Goal: Task Accomplishment & Management: Use online tool/utility

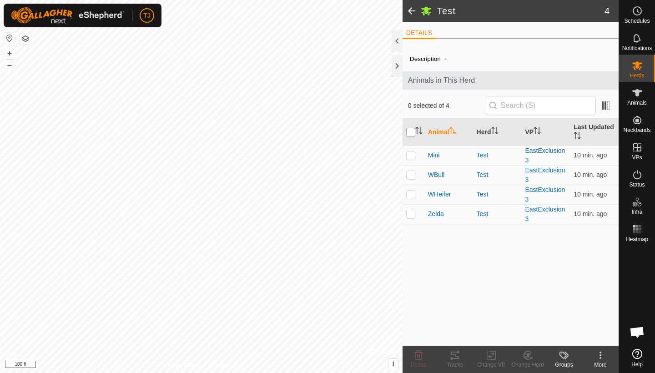
click at [410, 131] on input "checkbox" at bounding box center [410, 132] width 9 height 9
checkbox input "true"
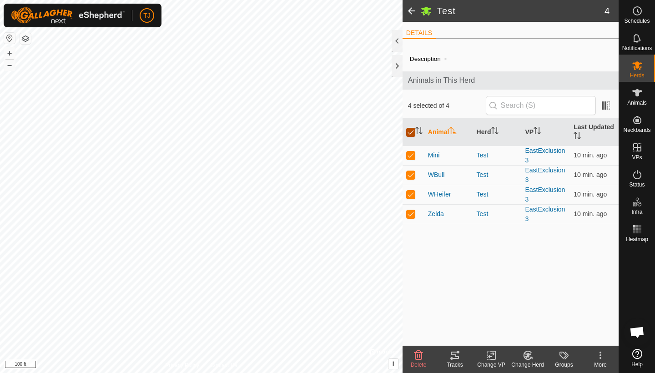
checkbox input "true"
click at [456, 355] on icon at bounding box center [454, 355] width 11 height 11
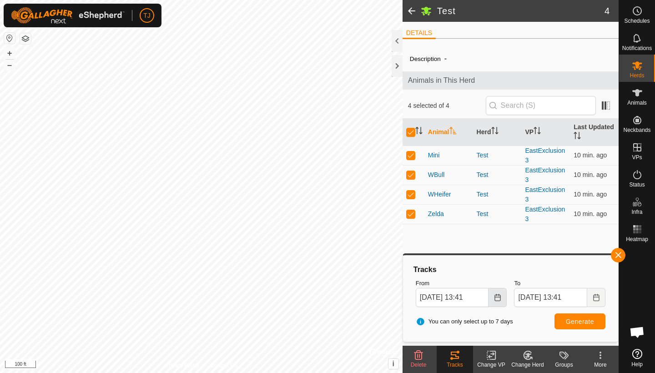
click at [497, 297] on icon "Choose Date" at bounding box center [497, 297] width 7 height 7
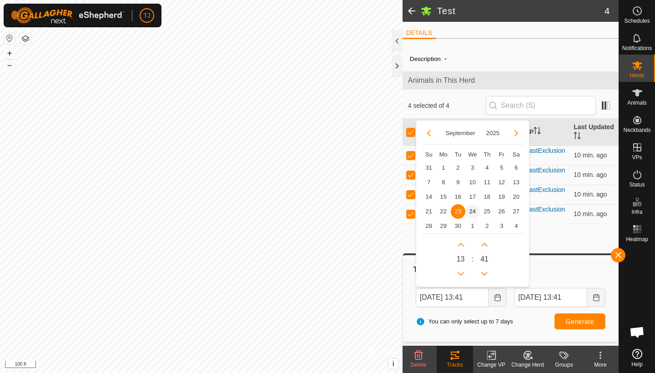
click at [472, 211] on span "24" at bounding box center [472, 211] width 15 height 15
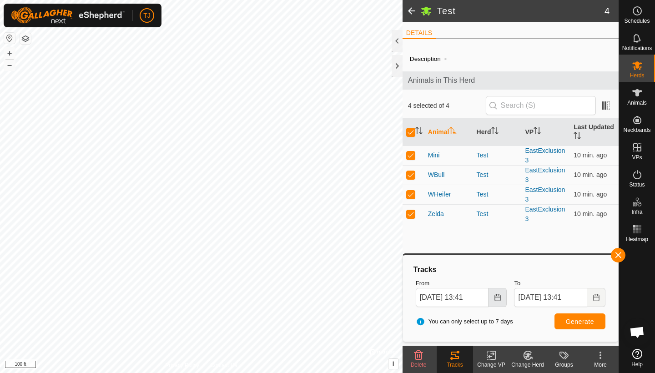
click at [498, 297] on icon "Choose Date" at bounding box center [497, 297] width 7 height 7
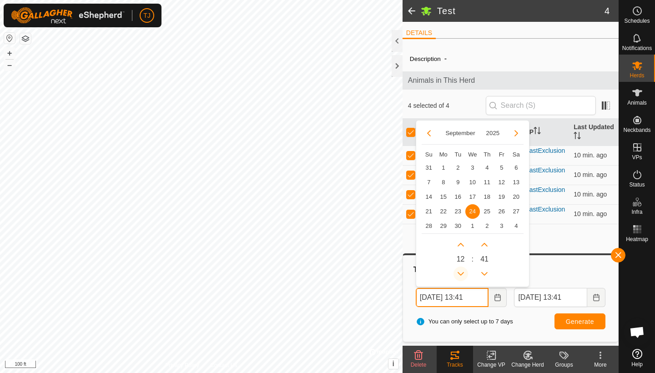
click at [460, 269] on button "Previous Hour" at bounding box center [460, 273] width 15 height 15
click at [460, 270] on span "Previous Hour" at bounding box center [460, 270] width 0 height 0
click at [460, 269] on button "Previous Hour" at bounding box center [460, 273] width 15 height 15
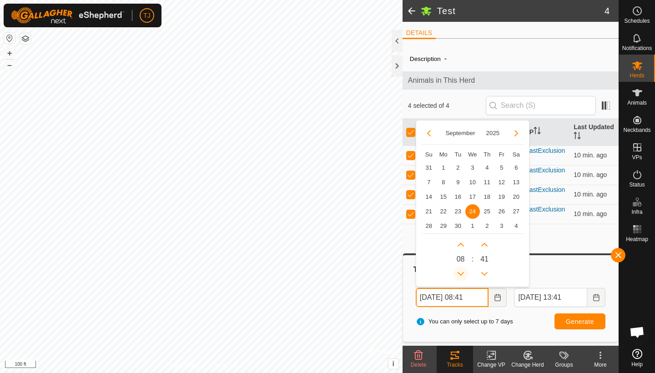
click at [460, 269] on button "Previous Hour" at bounding box center [460, 273] width 15 height 15
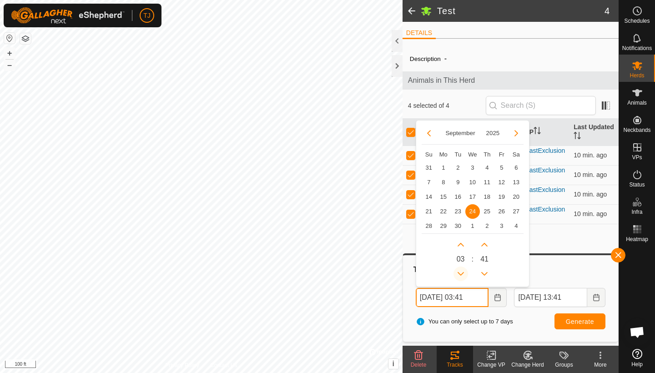
click at [460, 269] on button "Previous Hour" at bounding box center [460, 273] width 15 height 15
type input "Sep 24, 2025 01:41"
click at [574, 321] on span "Generate" at bounding box center [580, 321] width 28 height 7
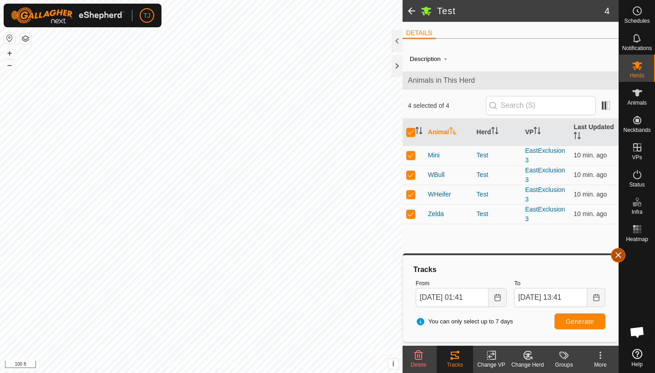
click at [619, 253] on button "button" at bounding box center [618, 255] width 15 height 15
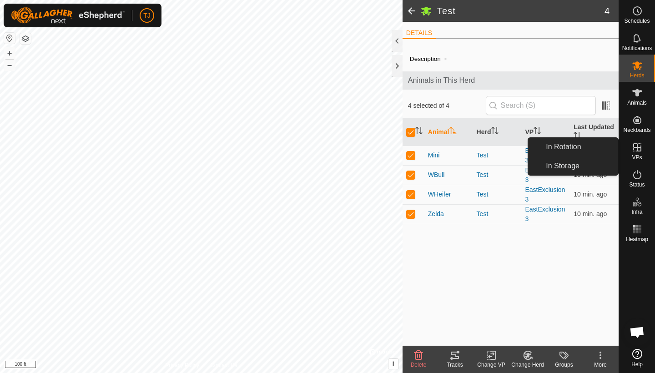
click at [643, 147] on es-virtualpaddocks-svg-icon at bounding box center [637, 147] width 16 height 15
click at [583, 145] on link "In Rotation" at bounding box center [579, 147] width 78 height 18
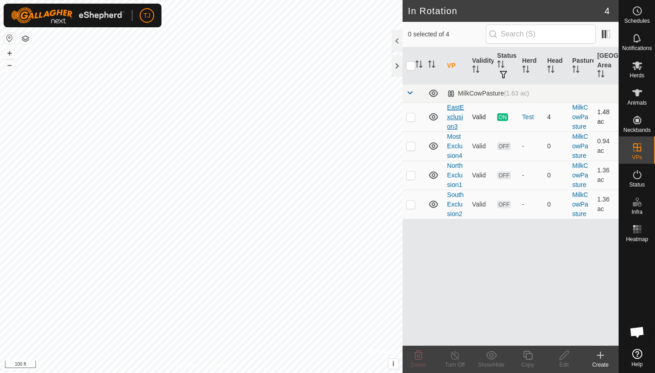
click at [454, 107] on link "EastExclusion3" at bounding box center [455, 117] width 17 height 26
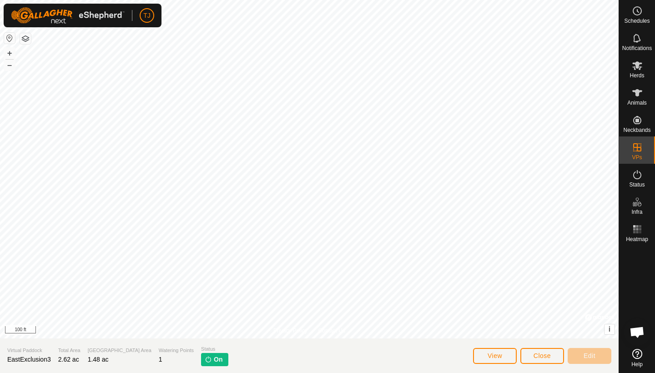
click at [495, 355] on span "View" at bounding box center [494, 355] width 15 height 7
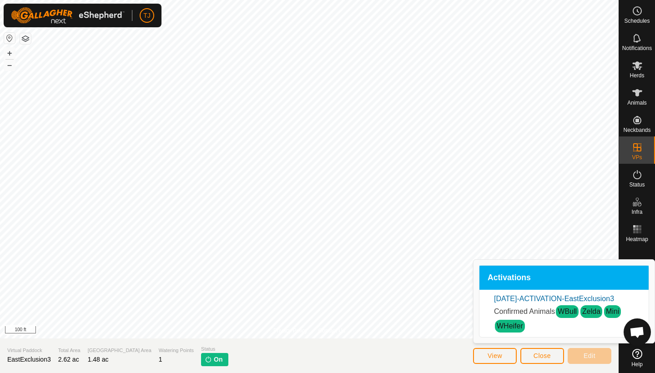
click at [430, 352] on section "Virtual Paddock EastExclusion3 Total Area 2.62 ac Grazing Area 1.48 ac Watering…" at bounding box center [309, 355] width 618 height 35
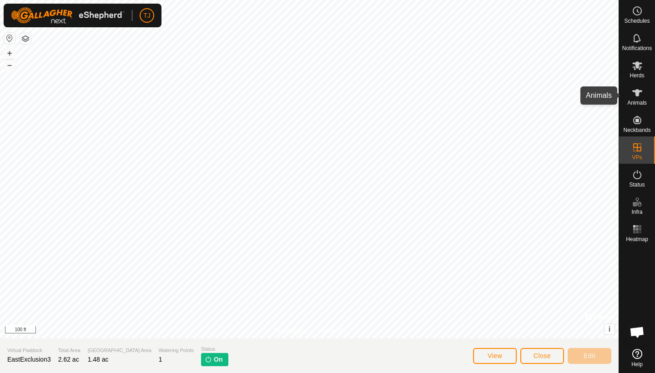
click at [637, 99] on es-animals-svg-icon at bounding box center [637, 92] width 16 height 15
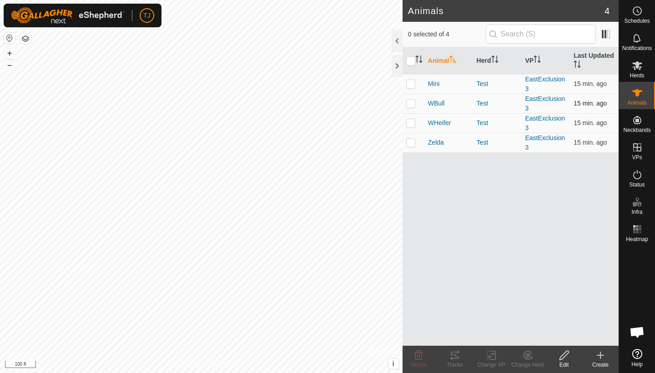
click at [409, 103] on p-checkbox at bounding box center [410, 103] width 9 height 7
checkbox input "true"
click at [455, 355] on icon at bounding box center [455, 354] width 8 height 7
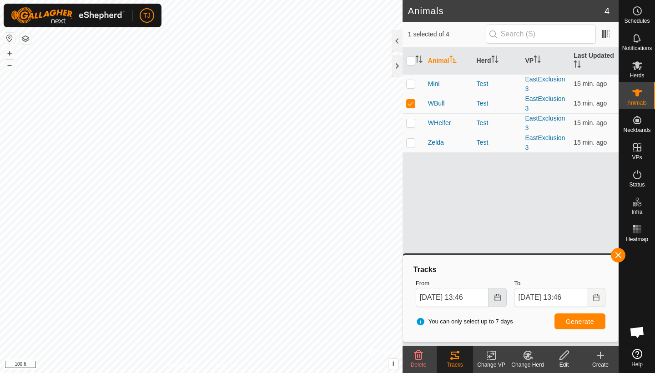
click at [496, 299] on icon "Choose Date" at bounding box center [497, 297] width 7 height 7
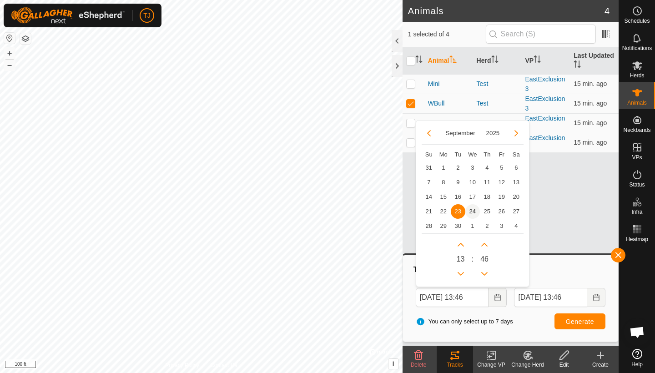
click at [471, 215] on span "24" at bounding box center [472, 211] width 15 height 15
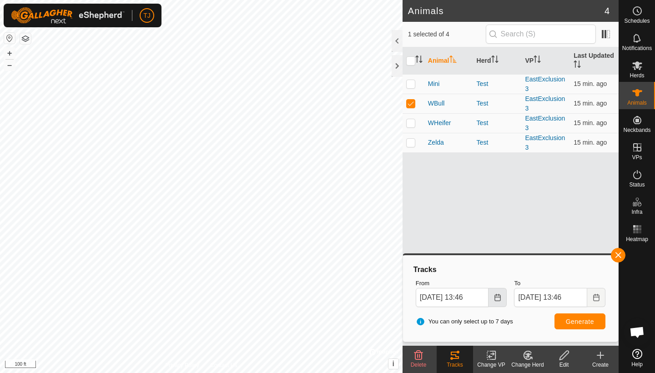
click at [500, 296] on icon "Choose Date" at bounding box center [497, 297] width 6 height 7
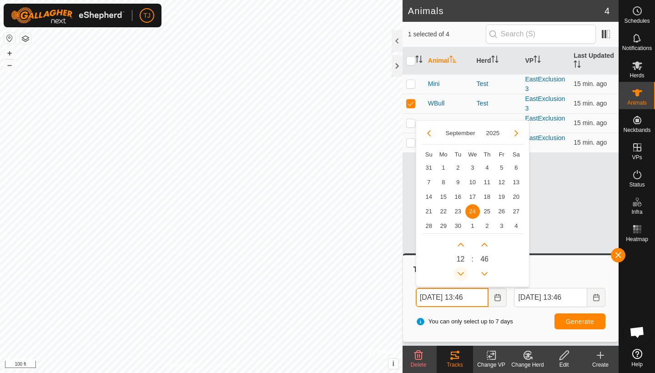
click at [460, 273] on icon "Previous Hour" at bounding box center [460, 273] width 7 height 7
click at [460, 273] on button "Previous Hour" at bounding box center [460, 273] width 15 height 15
click at [460, 273] on icon "Previous Hour" at bounding box center [460, 273] width 7 height 7
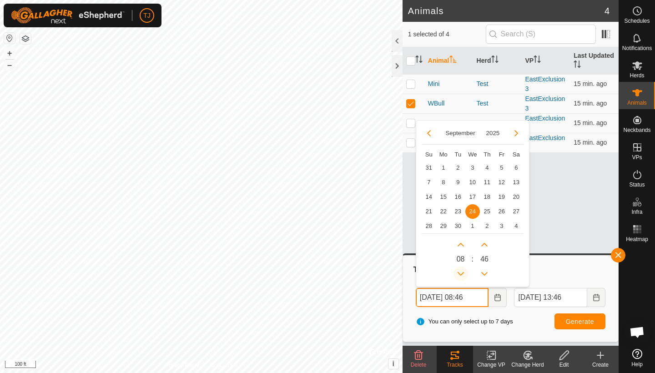
click at [460, 273] on icon "Previous Hour" at bounding box center [460, 273] width 7 height 7
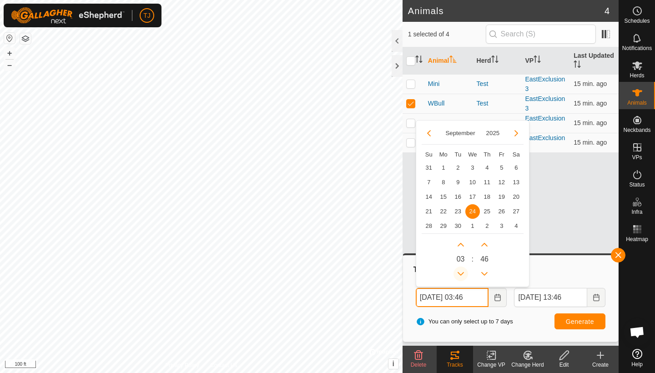
click at [460, 273] on icon "Previous Hour" at bounding box center [460, 273] width 7 height 7
type input "Sep 24, 2025 01:46"
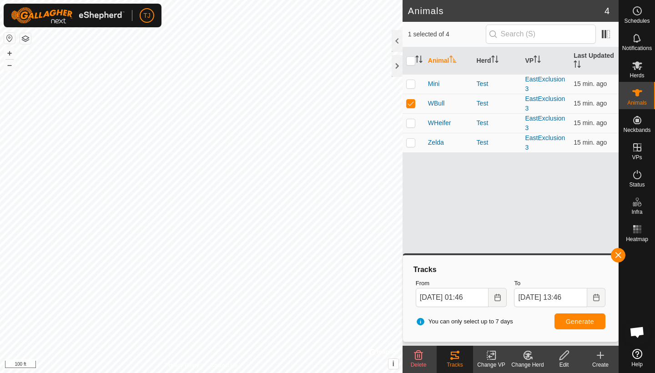
click at [570, 319] on span "Generate" at bounding box center [580, 321] width 28 height 7
click at [616, 256] on button "button" at bounding box center [618, 255] width 15 height 15
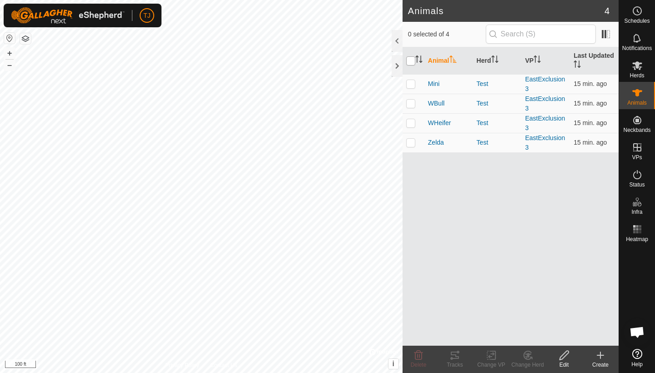
click at [412, 60] on input "checkbox" at bounding box center [410, 60] width 9 height 9
checkbox input "true"
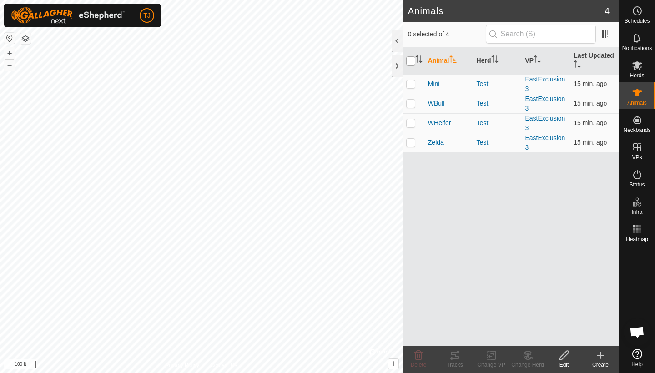
checkbox input "true"
click at [453, 357] on icon at bounding box center [454, 355] width 11 height 11
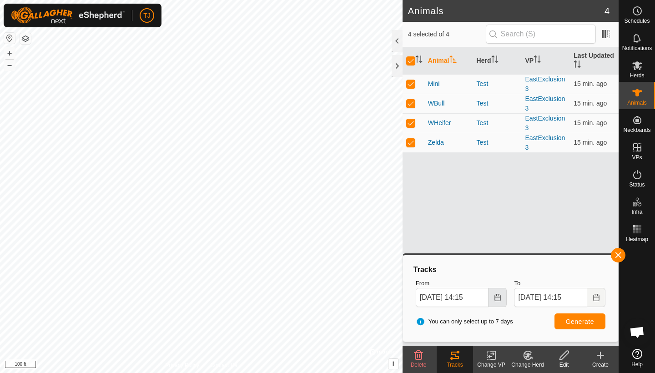
click at [497, 296] on icon "Choose Date" at bounding box center [497, 297] width 6 height 7
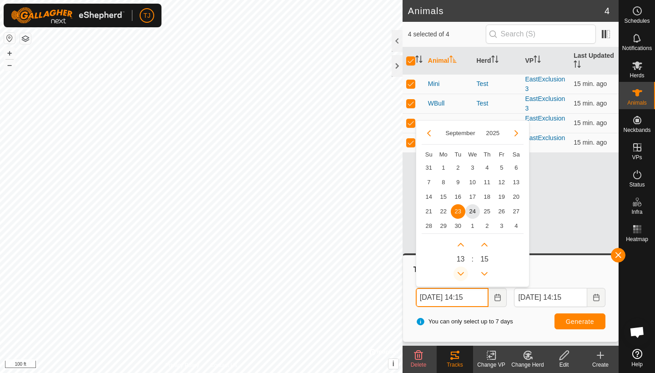
click at [461, 272] on button "Previous Hour" at bounding box center [460, 273] width 15 height 15
click at [461, 272] on icon "Previous Hour" at bounding box center [460, 273] width 7 height 7
click at [461, 272] on button "Previous Hour" at bounding box center [460, 273] width 15 height 15
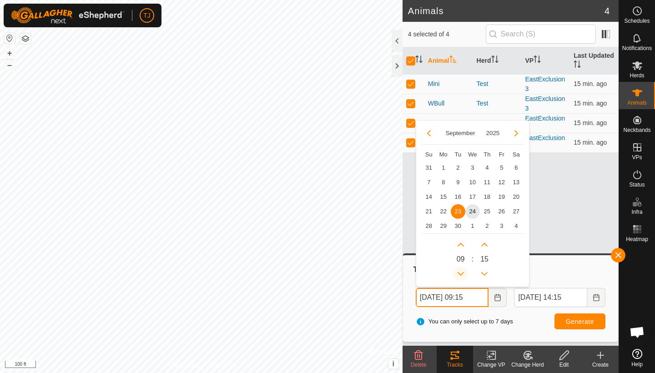
click at [461, 272] on button "Previous Hour" at bounding box center [460, 273] width 15 height 15
click at [461, 272] on icon "Previous Hour" at bounding box center [460, 273] width 7 height 7
click at [461, 272] on button "Previous Hour" at bounding box center [460, 273] width 15 height 15
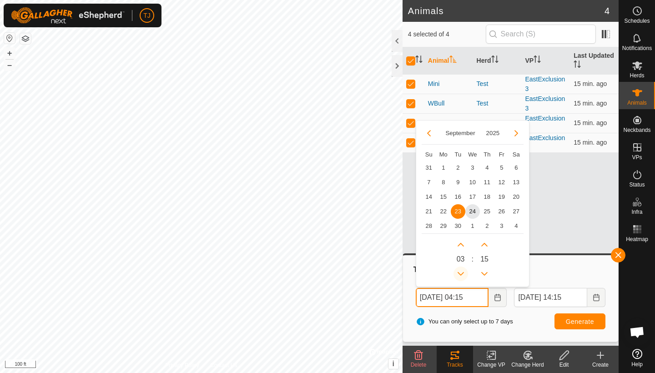
click at [461, 272] on button "Previous Hour" at bounding box center [460, 273] width 15 height 15
click at [461, 272] on icon "Previous Hour" at bounding box center [460, 273] width 7 height 7
click at [461, 272] on button "Previous Hour" at bounding box center [460, 273] width 15 height 15
click at [474, 209] on span "24" at bounding box center [472, 211] width 15 height 15
type input "Sep 24, 2025 01:15"
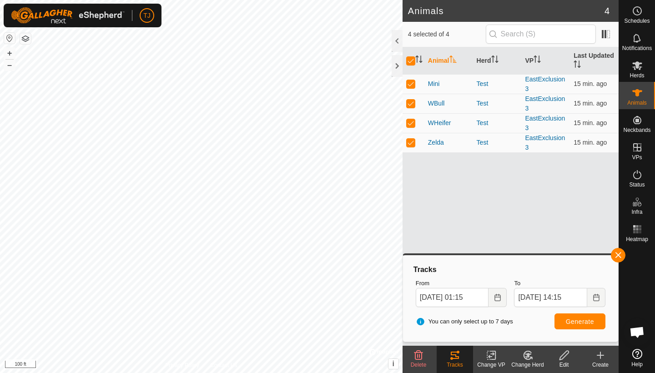
click at [577, 320] on span "Generate" at bounding box center [580, 321] width 28 height 7
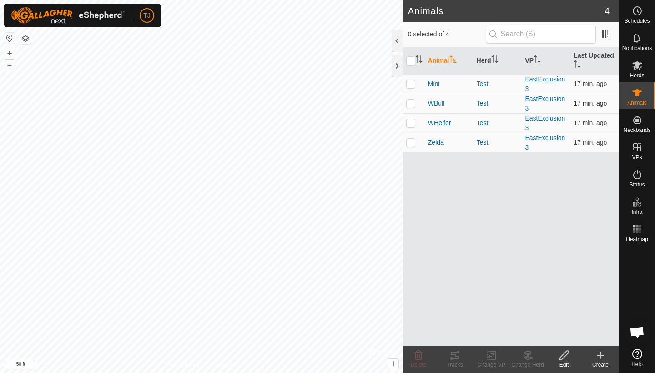
click at [411, 103] on p-checkbox at bounding box center [410, 103] width 9 height 7
checkbox input "true"
click at [456, 356] on icon at bounding box center [455, 354] width 8 height 7
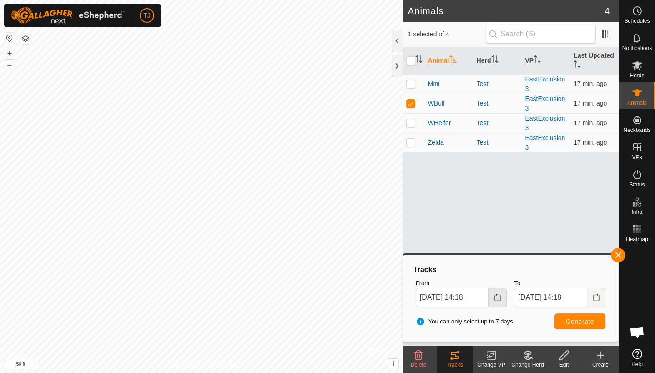
click at [494, 298] on icon "Choose Date" at bounding box center [497, 297] width 7 height 7
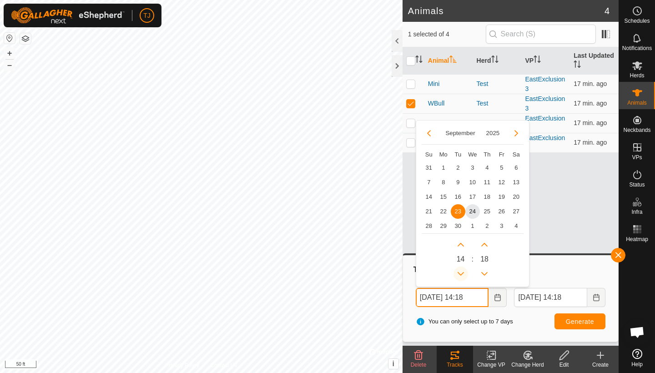
click at [462, 271] on icon "Previous Hour" at bounding box center [460, 273] width 7 height 7
click at [462, 271] on button "Previous Hour" at bounding box center [460, 273] width 15 height 15
click at [462, 271] on icon "Previous Hour" at bounding box center [460, 273] width 7 height 7
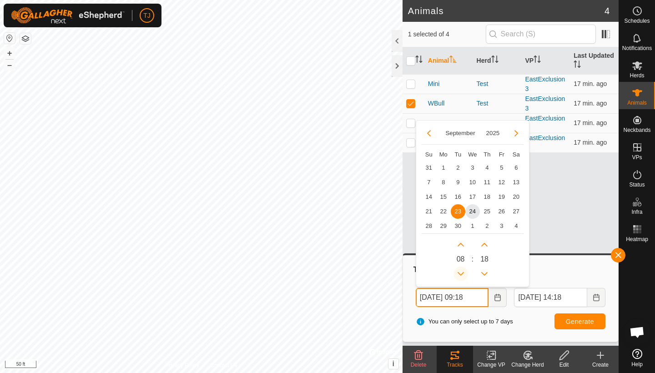
click at [462, 271] on icon "Previous Hour" at bounding box center [460, 273] width 7 height 7
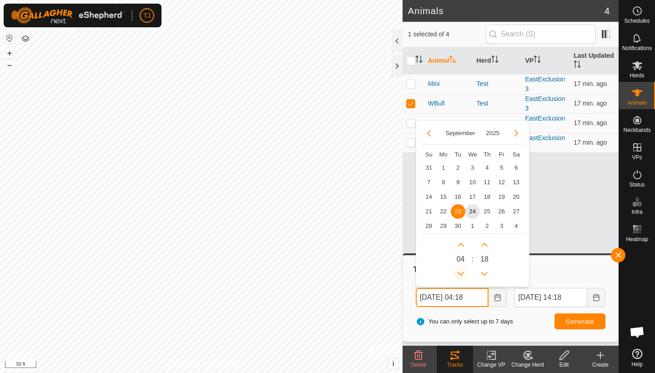
click at [462, 271] on icon "Previous Hour" at bounding box center [460, 273] width 7 height 7
click at [462, 271] on button "Previous Hour" at bounding box center [460, 273] width 15 height 15
click at [473, 215] on span "24" at bounding box center [472, 211] width 15 height 15
type input "Sep 24, 2025 01:18"
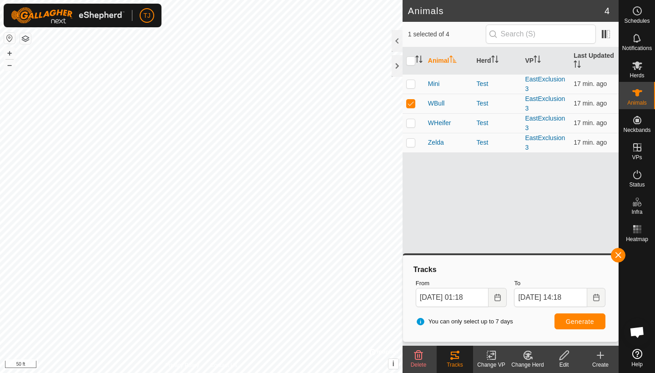
click at [571, 320] on span "Generate" at bounding box center [580, 321] width 28 height 7
click at [410, 103] on p-checkbox at bounding box center [410, 103] width 9 height 7
checkbox input "false"
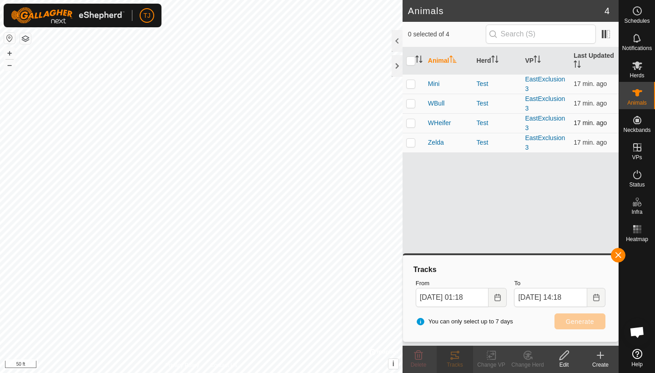
click at [412, 125] on p-checkbox at bounding box center [410, 122] width 9 height 7
checkbox input "true"
click at [572, 320] on span "Generate" at bounding box center [580, 321] width 28 height 7
click at [411, 105] on p-checkbox at bounding box center [410, 103] width 9 height 7
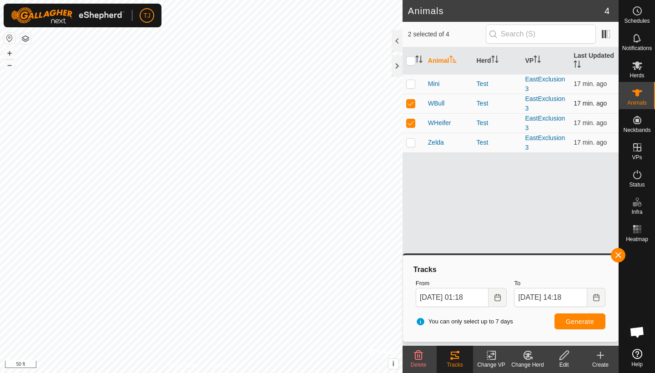
checkbox input "true"
click at [580, 321] on span "Generate" at bounding box center [580, 321] width 28 height 7
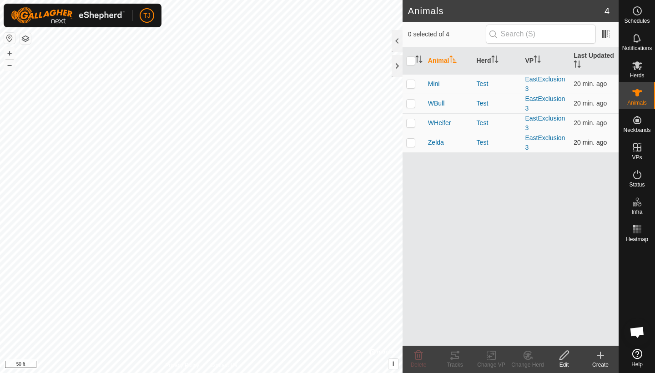
click at [411, 144] on p-checkbox at bounding box center [410, 142] width 9 height 7
checkbox input "true"
click at [457, 357] on icon at bounding box center [455, 354] width 8 height 7
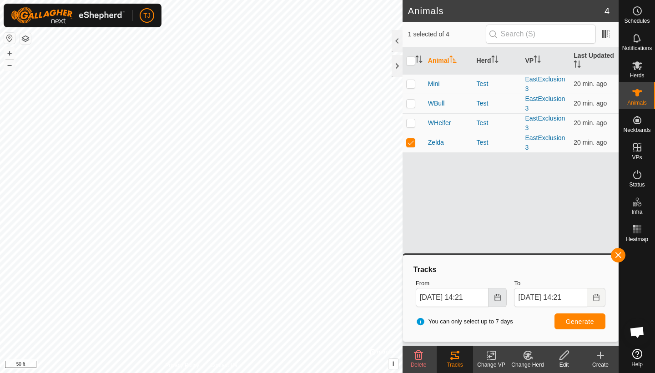
click at [498, 298] on icon "Choose Date" at bounding box center [497, 297] width 7 height 7
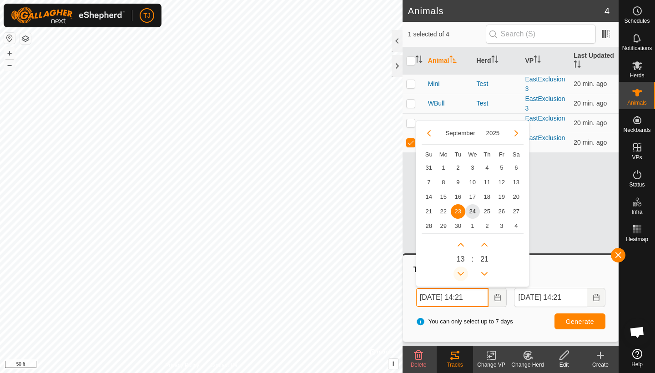
click at [461, 273] on icon "Previous Hour" at bounding box center [460, 273] width 7 height 7
click at [461, 273] on button "Previous Hour" at bounding box center [460, 273] width 15 height 15
click at [461, 273] on icon "Previous Hour" at bounding box center [460, 273] width 7 height 7
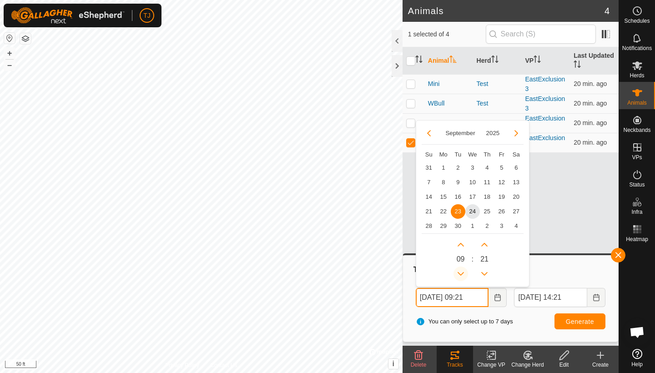
click at [461, 273] on icon "Previous Hour" at bounding box center [460, 273] width 7 height 7
click at [461, 273] on button "Previous Hour" at bounding box center [460, 273] width 15 height 15
click at [461, 273] on icon "Previous Hour" at bounding box center [460, 273] width 7 height 7
click at [461, 273] on button "Previous Hour" at bounding box center [460, 273] width 15 height 15
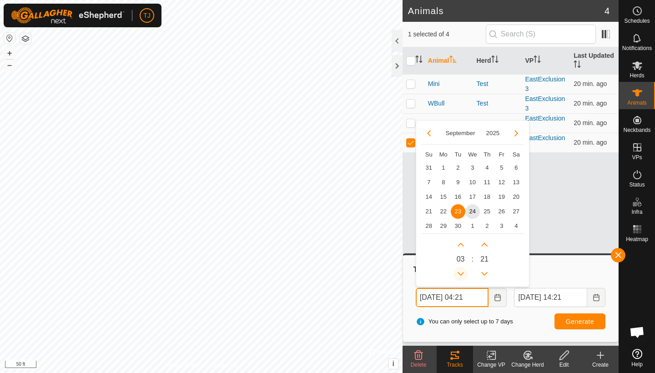
click at [461, 273] on button "Previous Hour" at bounding box center [460, 273] width 15 height 15
click at [474, 214] on span "24" at bounding box center [472, 211] width 15 height 15
type input "[DATE] 01:21"
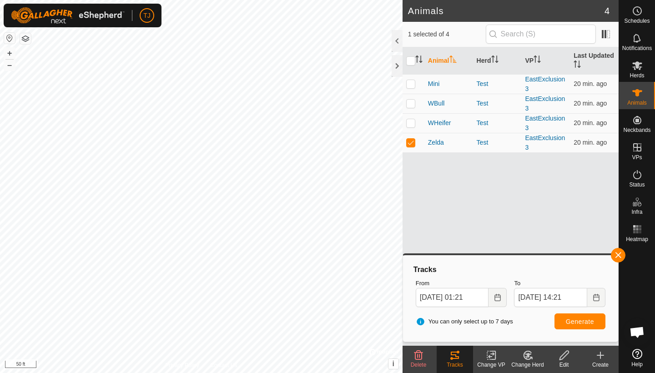
click at [576, 321] on span "Generate" at bounding box center [580, 321] width 28 height 7
click at [411, 83] on p-checkbox at bounding box center [410, 83] width 9 height 7
checkbox input "true"
click at [411, 143] on p-checkbox at bounding box center [410, 142] width 9 height 7
checkbox input "false"
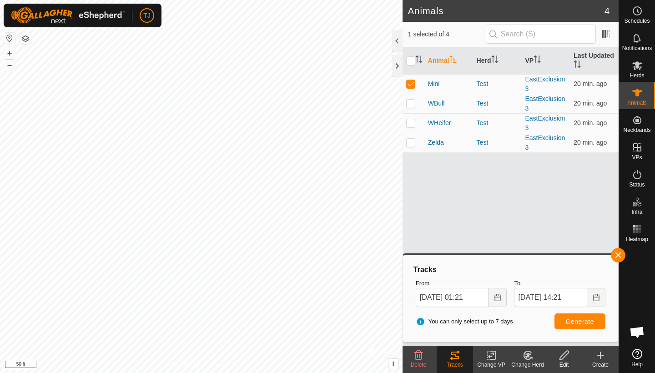
click at [579, 320] on span "Generate" at bounding box center [580, 321] width 28 height 7
click at [410, 104] on p-checkbox at bounding box center [410, 103] width 9 height 7
checkbox input "true"
click at [412, 85] on p-checkbox at bounding box center [410, 83] width 9 height 7
checkbox input "false"
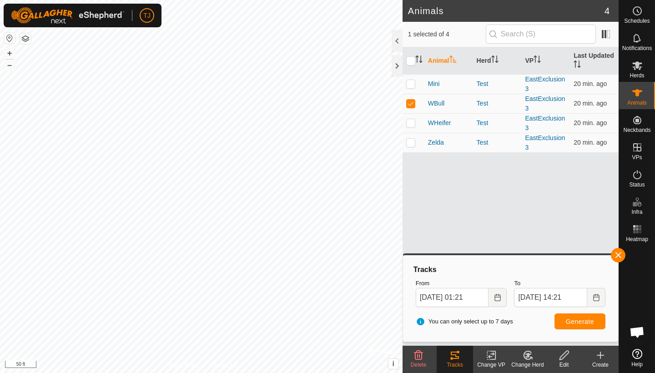
click at [577, 322] on span "Generate" at bounding box center [580, 321] width 28 height 7
click at [410, 104] on p-checkbox at bounding box center [410, 103] width 9 height 7
checkbox input "false"
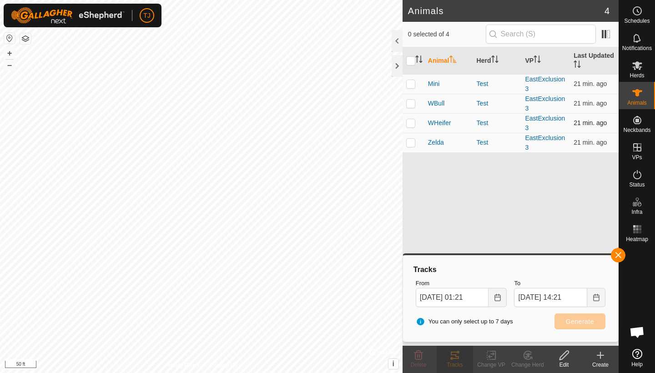
click at [411, 122] on p-checkbox at bounding box center [410, 122] width 9 height 7
checkbox input "true"
click at [577, 320] on span "Generate" at bounding box center [580, 321] width 28 height 7
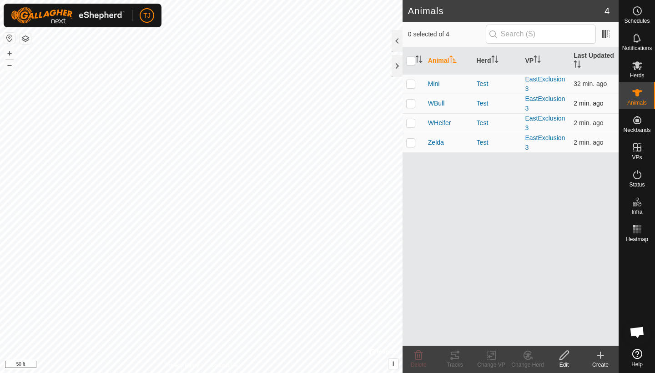
click at [410, 105] on p-checkbox at bounding box center [410, 103] width 9 height 7
checkbox input "true"
click at [411, 122] on p-checkbox at bounding box center [410, 122] width 9 height 7
checkbox input "true"
click at [410, 144] on p-checkbox at bounding box center [410, 142] width 9 height 7
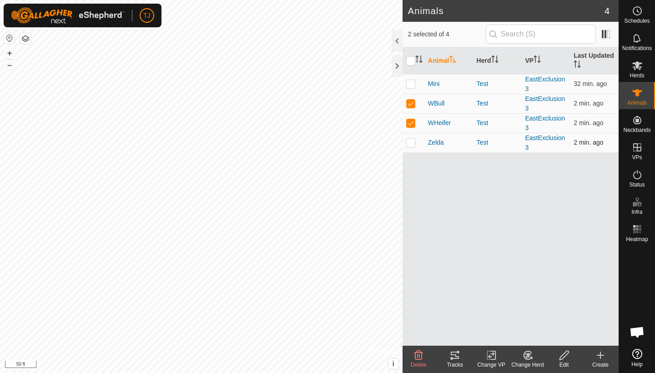
checkbox input "true"
click at [454, 361] on div "Tracks" at bounding box center [454, 365] width 36 height 8
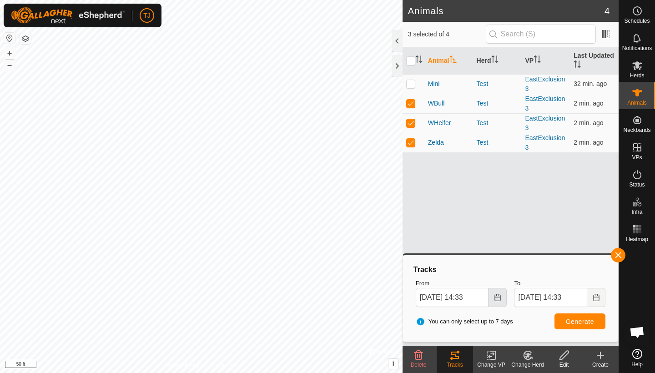
click at [498, 301] on button "Choose Date" at bounding box center [497, 297] width 18 height 19
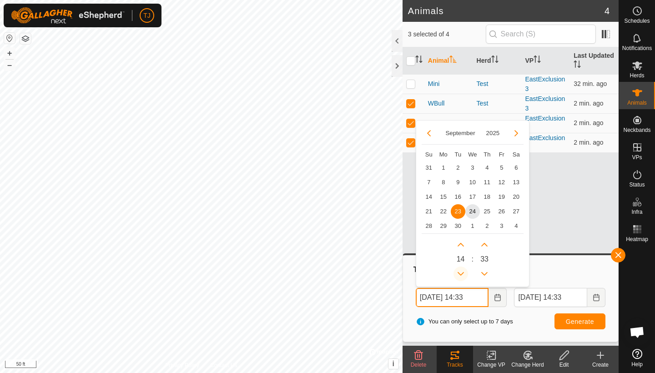
click at [462, 272] on icon "Previous Hour" at bounding box center [460, 273] width 7 height 7
click at [462, 272] on button "Previous Hour" at bounding box center [460, 273] width 15 height 15
click at [462, 272] on icon "Previous Hour" at bounding box center [460, 273] width 7 height 7
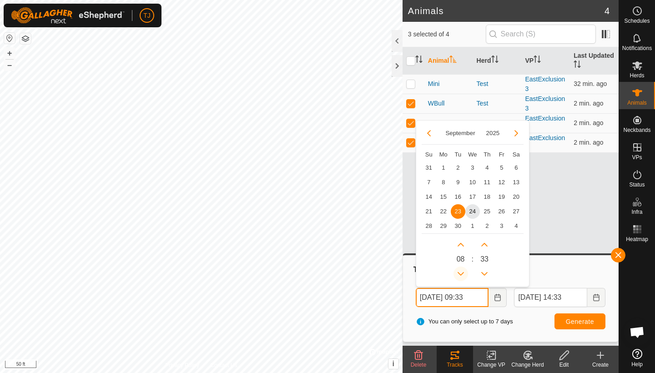
click at [462, 272] on icon "Previous Hour" at bounding box center [460, 273] width 7 height 7
click at [462, 272] on button "Previous Hour" at bounding box center [460, 273] width 15 height 15
click at [462, 272] on icon "Previous Hour" at bounding box center [460, 273] width 7 height 7
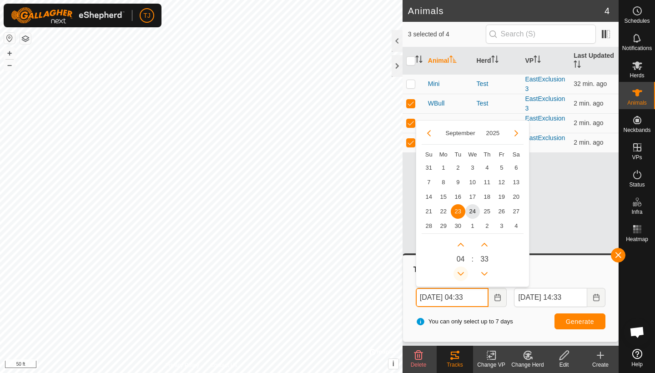
click at [462, 272] on icon "Previous Hour" at bounding box center [460, 273] width 7 height 7
click at [462, 272] on button "Previous Hour" at bounding box center [460, 273] width 15 height 15
click at [474, 211] on span "24" at bounding box center [472, 211] width 15 height 15
type input "Sep 24, 2025 01:33"
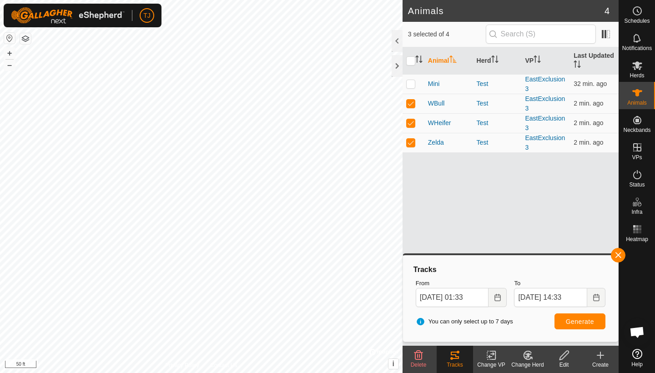
click at [572, 322] on span "Generate" at bounding box center [580, 321] width 28 height 7
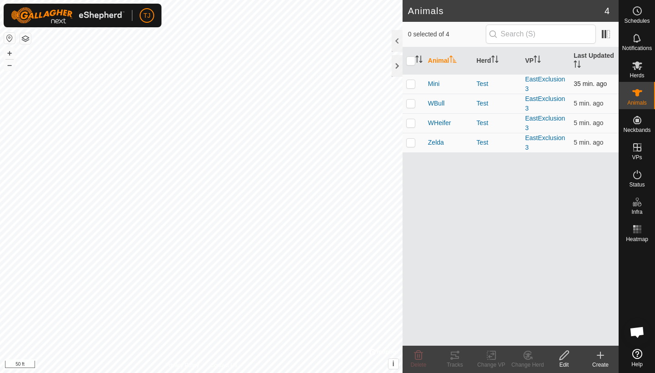
click at [412, 85] on p-checkbox at bounding box center [410, 83] width 9 height 7
checkbox input "true"
click at [410, 62] on input "checkbox" at bounding box center [410, 60] width 9 height 9
checkbox input "true"
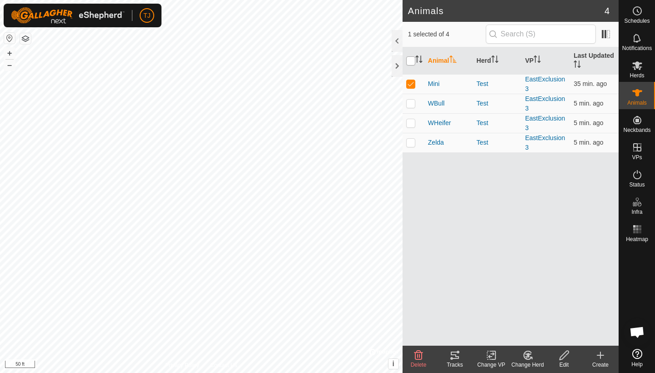
checkbox input "true"
click at [458, 355] on icon at bounding box center [454, 355] width 11 height 11
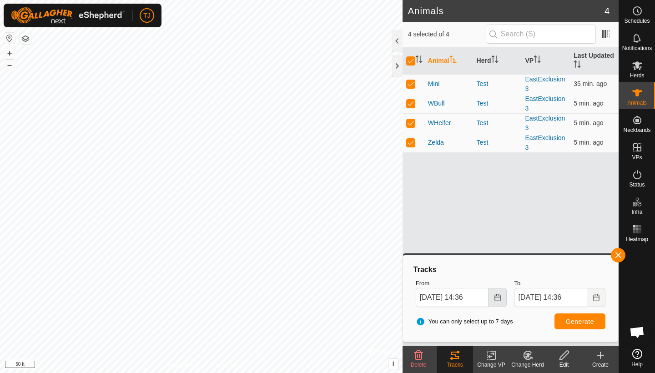
click at [499, 296] on icon "Choose Date" at bounding box center [497, 297] width 7 height 7
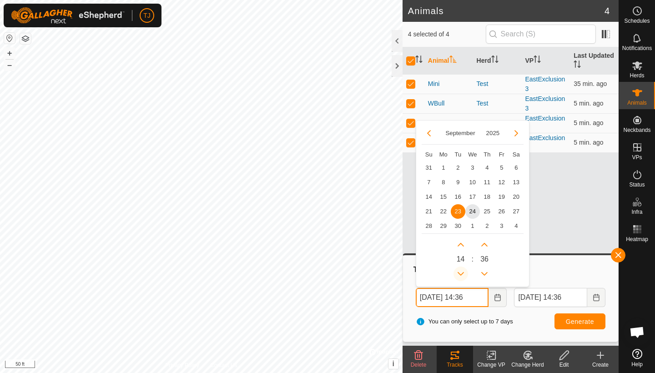
click at [458, 271] on icon "Previous Hour" at bounding box center [460, 273] width 7 height 7
click at [459, 271] on span "Previous Hour" at bounding box center [459, 271] width 0 height 0
click at [458, 271] on icon "Previous Hour" at bounding box center [460, 273] width 7 height 7
click at [458, 271] on button "Previous Hour" at bounding box center [460, 273] width 15 height 15
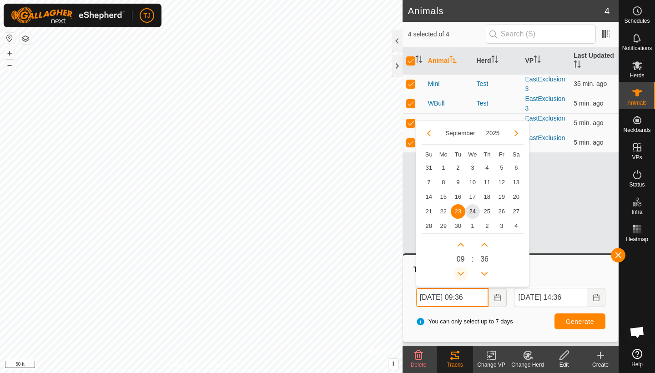
click at [458, 271] on icon "Previous Hour" at bounding box center [460, 273] width 7 height 7
click at [458, 271] on button "Previous Hour" at bounding box center [460, 273] width 15 height 15
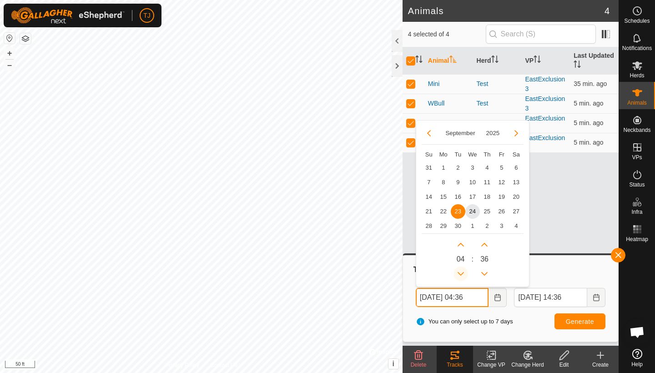
click at [458, 271] on icon "Previous Hour" at bounding box center [460, 273] width 7 height 7
click at [458, 271] on button "Previous Hour" at bounding box center [460, 273] width 15 height 15
click at [472, 211] on span "24" at bounding box center [472, 211] width 15 height 15
type input "Sep 24, 2025 01:36"
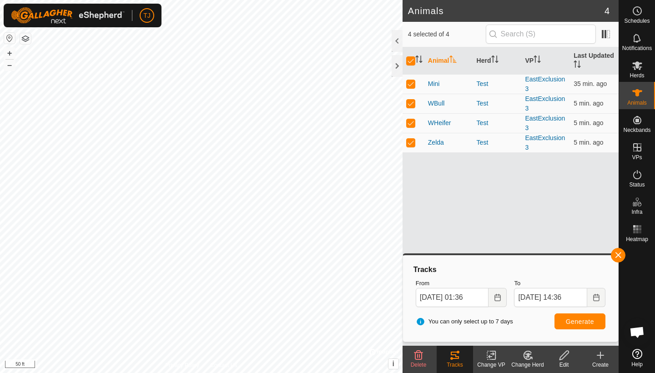
click at [577, 321] on span "Generate" at bounding box center [580, 321] width 28 height 7
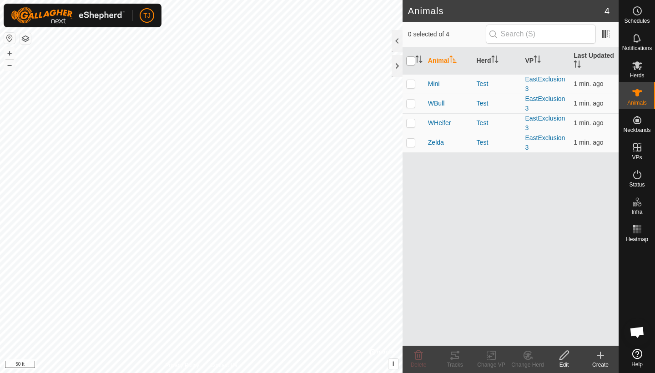
click at [411, 63] on input "checkbox" at bounding box center [410, 60] width 9 height 9
checkbox input "true"
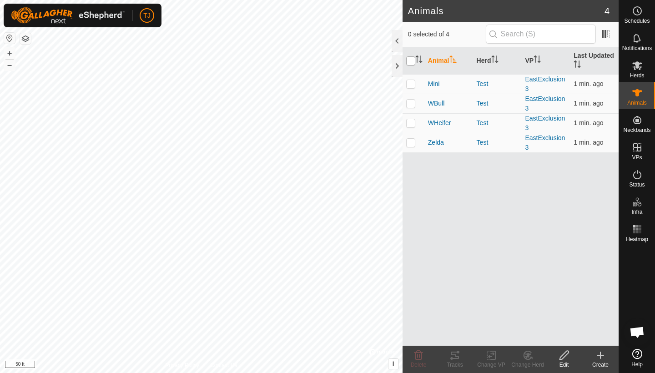
checkbox input "true"
click at [457, 356] on icon at bounding box center [454, 355] width 11 height 11
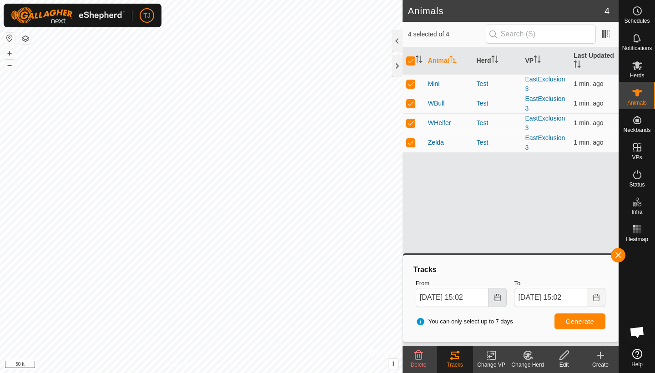
click at [496, 296] on icon "Choose Date" at bounding box center [497, 297] width 6 height 7
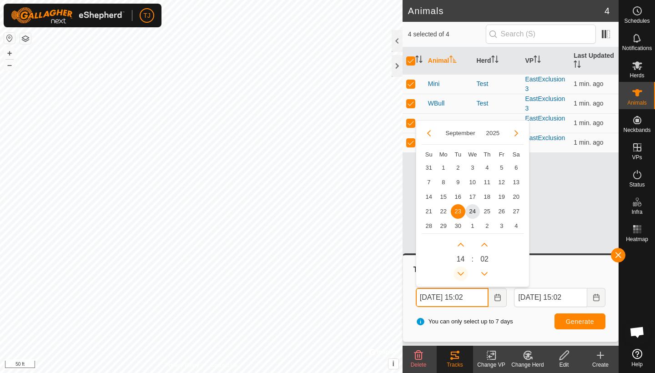
click at [460, 272] on icon "Previous Hour" at bounding box center [460, 273] width 7 height 7
click at [460, 272] on button "Previous Hour" at bounding box center [460, 273] width 15 height 15
click at [460, 272] on icon "Previous Hour" at bounding box center [460, 273] width 7 height 7
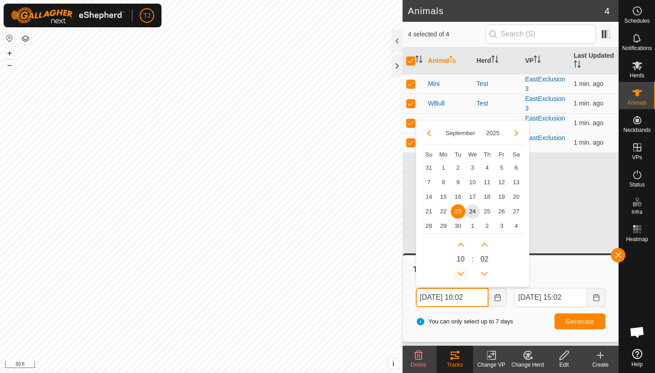
click at [460, 272] on icon "Previous Hour" at bounding box center [460, 273] width 7 height 7
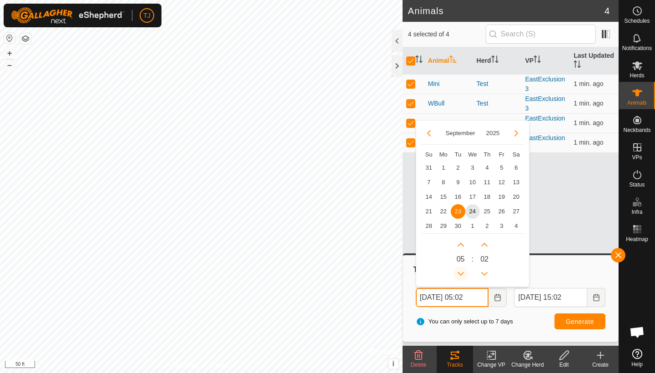
click at [460, 272] on icon "Previous Hour" at bounding box center [460, 273] width 7 height 7
click at [473, 212] on span "24" at bounding box center [472, 211] width 15 height 15
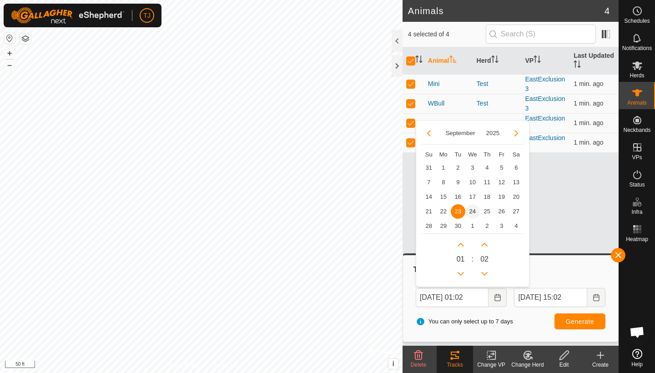
type input "Sep 24, 2025 01:02"
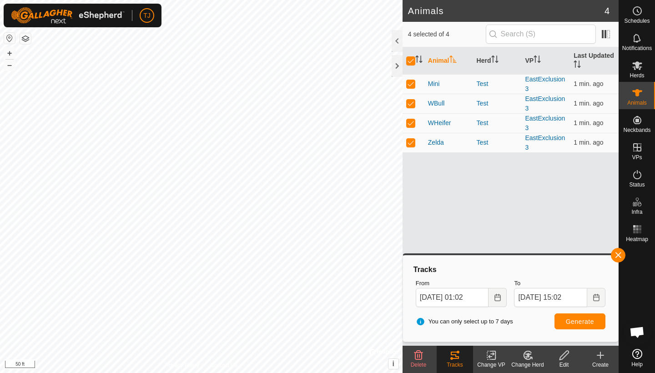
click at [578, 320] on span "Generate" at bounding box center [580, 321] width 28 height 7
click at [410, 61] on input "checkbox" at bounding box center [410, 60] width 9 height 9
checkbox input "false"
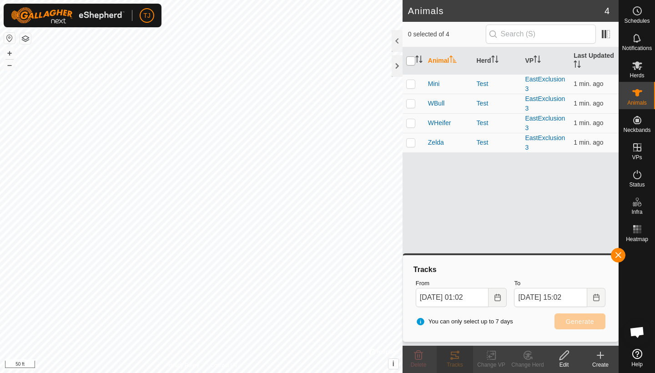
checkbox input "false"
click at [411, 84] on p-checkbox at bounding box center [410, 83] width 9 height 7
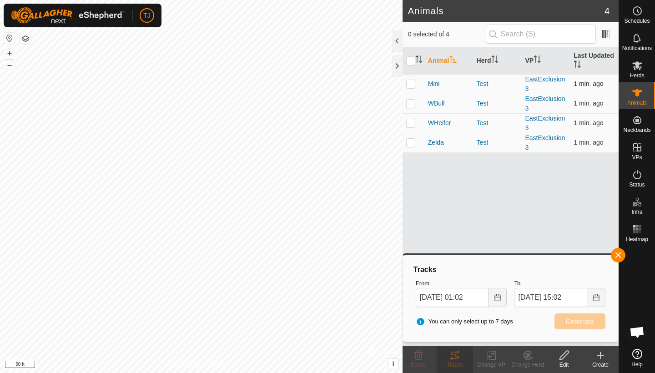
checkbox input "true"
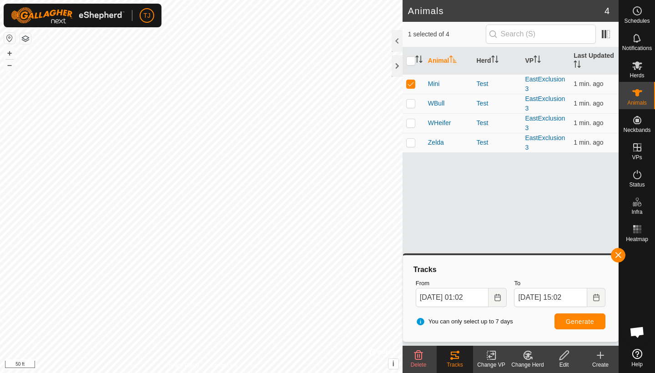
click at [573, 322] on span "Generate" at bounding box center [580, 321] width 28 height 7
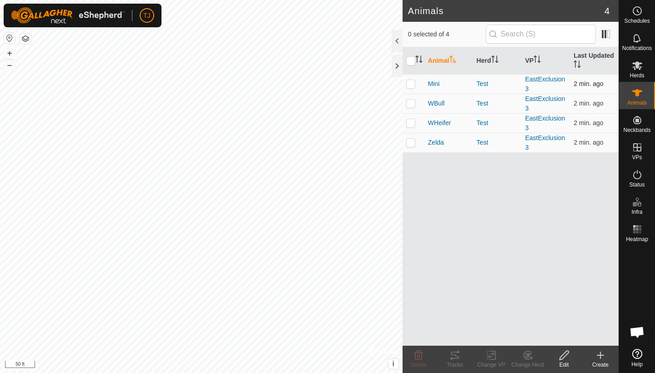
click at [411, 83] on p-checkbox at bounding box center [410, 83] width 9 height 7
checkbox input "true"
click at [454, 360] on icon at bounding box center [454, 355] width 11 height 11
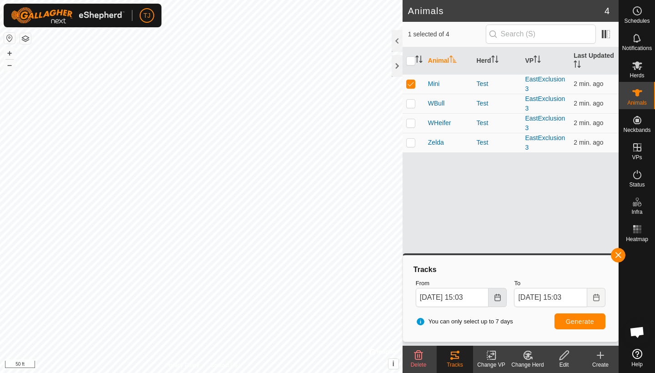
click at [497, 296] on icon "Choose Date" at bounding box center [497, 297] width 6 height 7
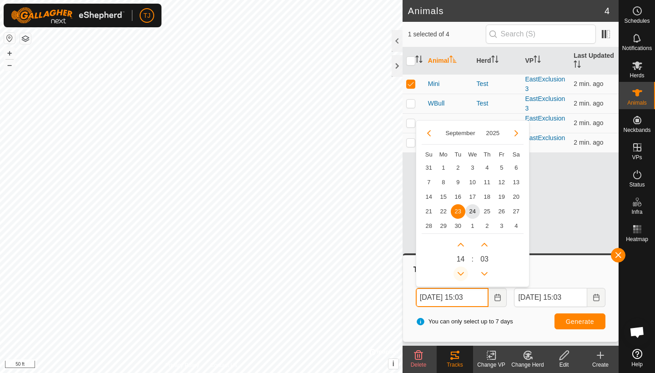
click at [462, 274] on button "Previous Hour" at bounding box center [460, 273] width 15 height 15
click at [462, 274] on icon "Previous Hour" at bounding box center [460, 273] width 7 height 7
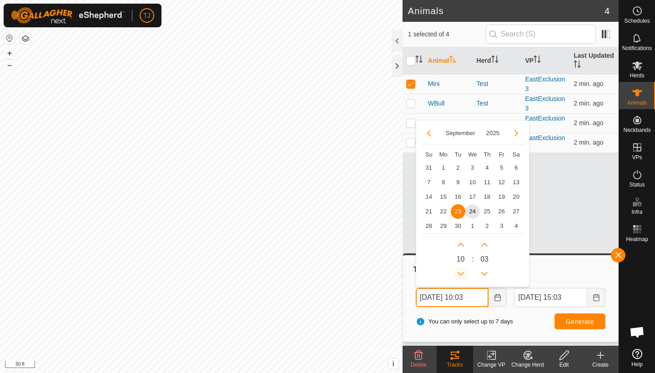
click at [462, 274] on icon "Previous Hour" at bounding box center [460, 273] width 7 height 7
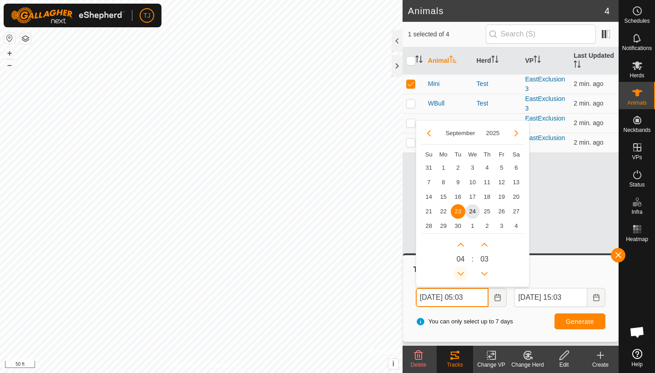
click at [462, 274] on icon "Previous Hour" at bounding box center [460, 273] width 7 height 7
click at [462, 274] on button "Previous Hour" at bounding box center [460, 273] width 15 height 15
click at [474, 210] on span "24" at bounding box center [472, 211] width 15 height 15
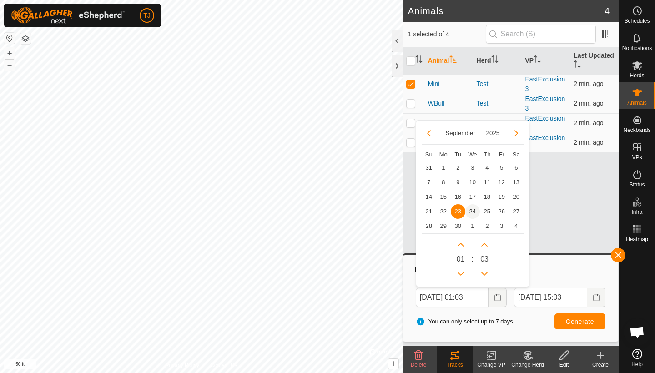
type input "[DATE] 01:03"
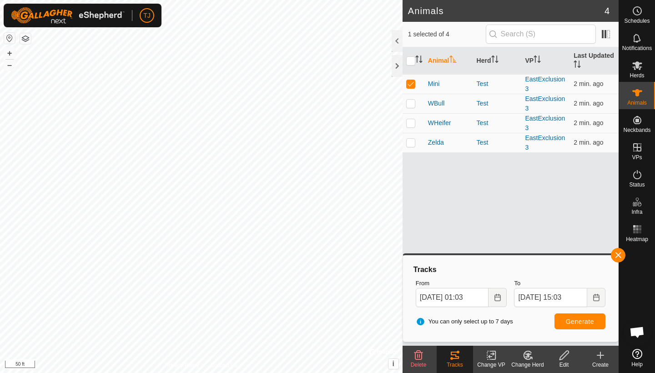
click at [577, 321] on span "Generate" at bounding box center [580, 321] width 28 height 7
click at [412, 60] on input "checkbox" at bounding box center [410, 60] width 9 height 9
checkbox input "true"
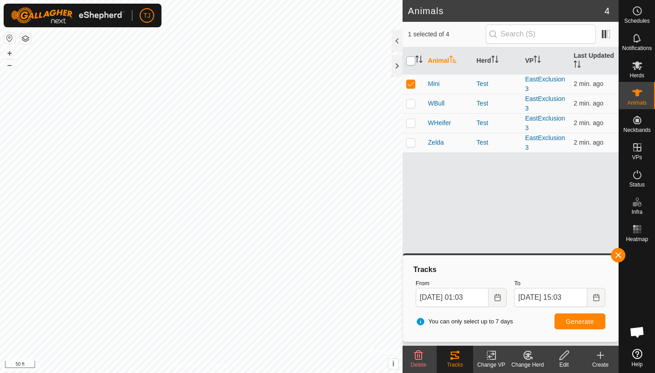
checkbox input "true"
click at [579, 322] on span "Generate" at bounding box center [580, 321] width 28 height 7
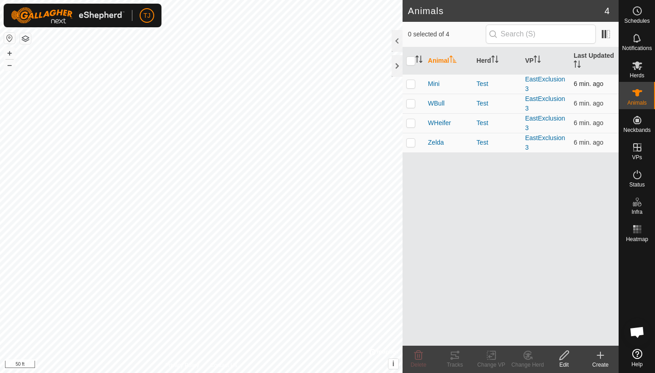
click at [411, 85] on p-checkbox at bounding box center [410, 83] width 9 height 7
checkbox input "true"
click at [456, 356] on icon at bounding box center [455, 354] width 8 height 7
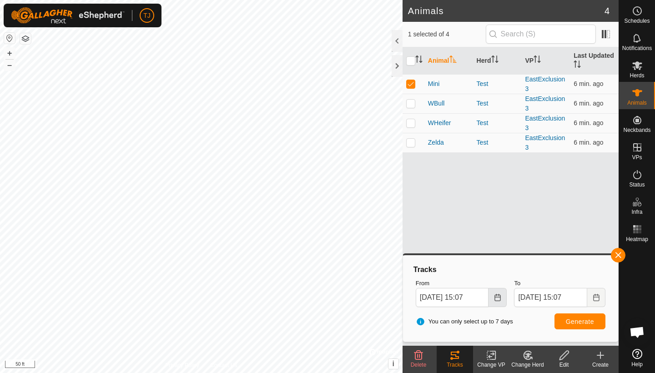
click at [499, 296] on icon "Choose Date" at bounding box center [497, 297] width 6 height 7
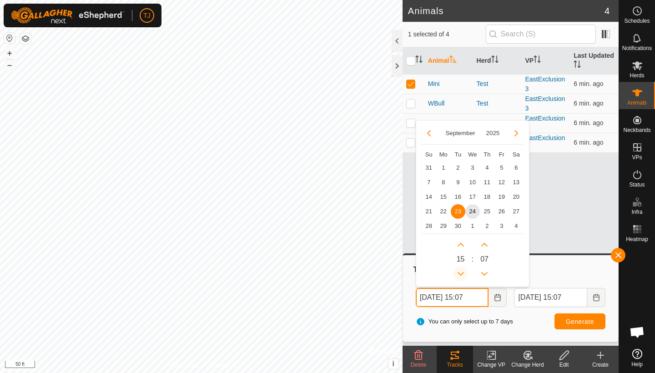
click at [462, 271] on button "Previous Hour" at bounding box center [460, 273] width 15 height 15
click at [462, 271] on icon "Previous Hour" at bounding box center [460, 273] width 7 height 7
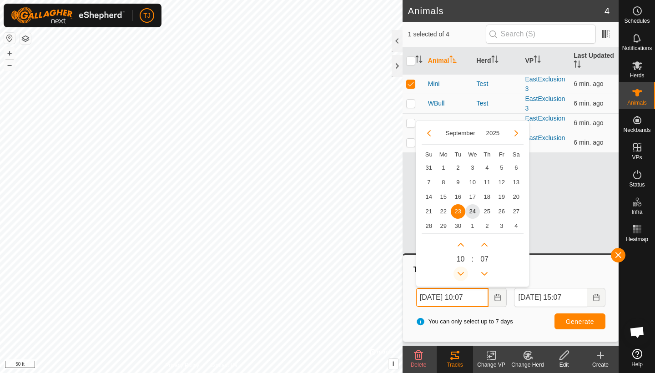
click at [462, 271] on icon "Previous Hour" at bounding box center [460, 273] width 7 height 7
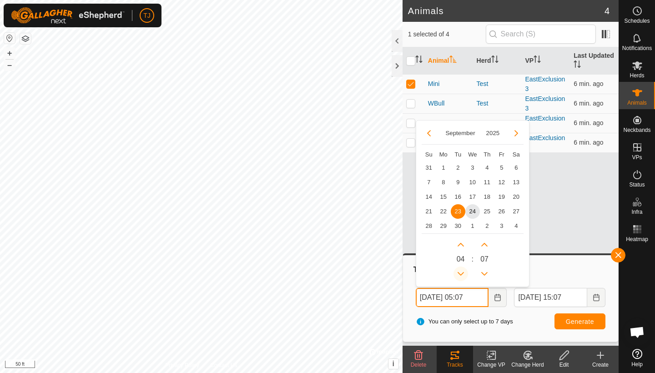
click at [462, 271] on icon "Previous Hour" at bounding box center [460, 273] width 7 height 7
click at [472, 211] on span "24" at bounding box center [472, 211] width 15 height 15
type input "Sep 24, 2025 04:07"
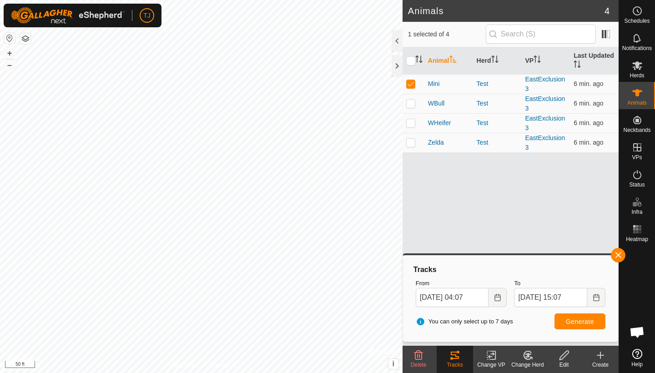
click at [573, 320] on span "Generate" at bounding box center [580, 321] width 28 height 7
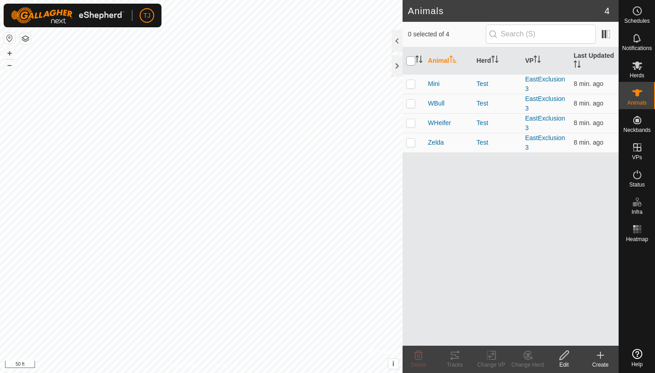
click at [412, 61] on input "checkbox" at bounding box center [410, 60] width 9 height 9
checkbox input "true"
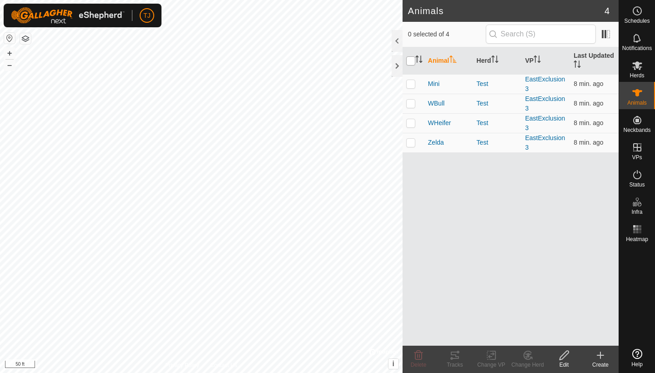
checkbox input "true"
click at [454, 359] on icon at bounding box center [455, 354] width 8 height 7
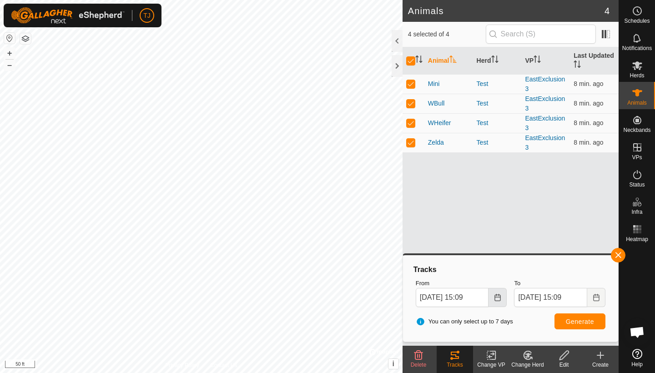
click at [496, 299] on icon "Choose Date" at bounding box center [497, 297] width 7 height 7
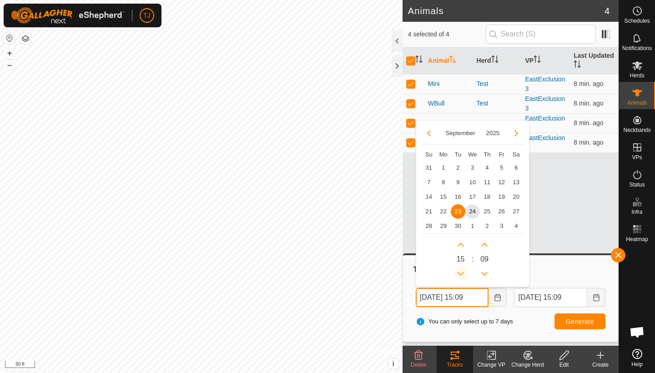
click at [458, 271] on button "Previous Hour" at bounding box center [460, 273] width 15 height 15
click at [458, 271] on icon "Previous Hour" at bounding box center [460, 273] width 7 height 7
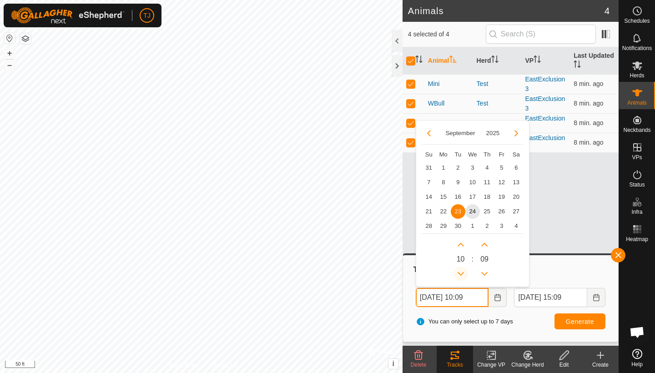
click at [458, 271] on icon "Previous Hour" at bounding box center [460, 273] width 7 height 7
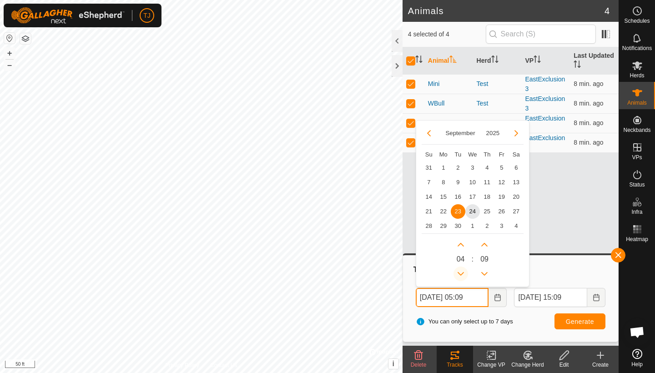
click at [458, 271] on icon "Previous Hour" at bounding box center [460, 273] width 7 height 7
click at [458, 271] on button "Previous Hour" at bounding box center [460, 273] width 15 height 15
click at [458, 271] on icon "Previous Hour" at bounding box center [460, 273] width 7 height 7
click at [458, 271] on button "Previous Hour" at bounding box center [460, 273] width 15 height 15
click at [473, 211] on span "24" at bounding box center [472, 211] width 15 height 15
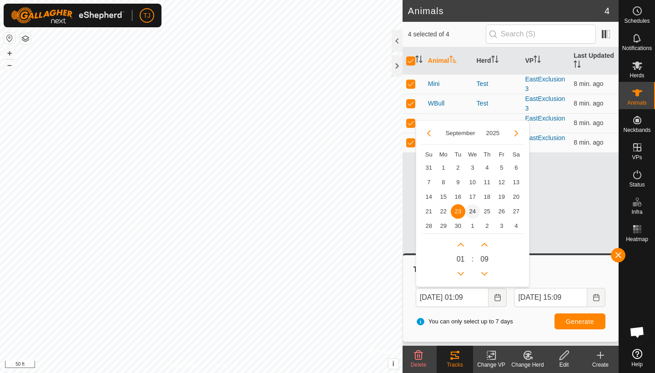
type input "[DATE] 01:09"
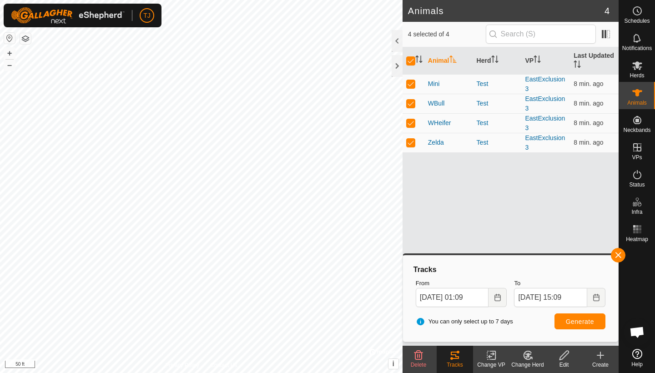
click at [577, 321] on span "Generate" at bounding box center [580, 321] width 28 height 7
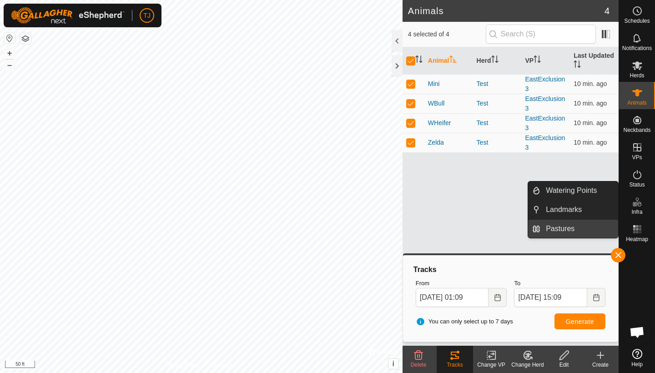
click at [564, 230] on link "Pastures" at bounding box center [579, 229] width 78 height 18
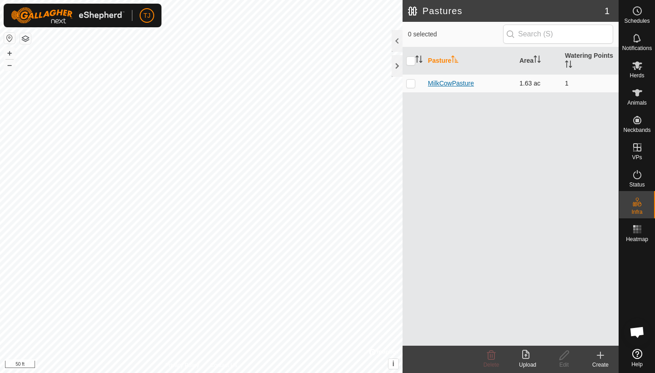
click at [451, 83] on link "MilkCowPasture" at bounding box center [451, 83] width 46 height 7
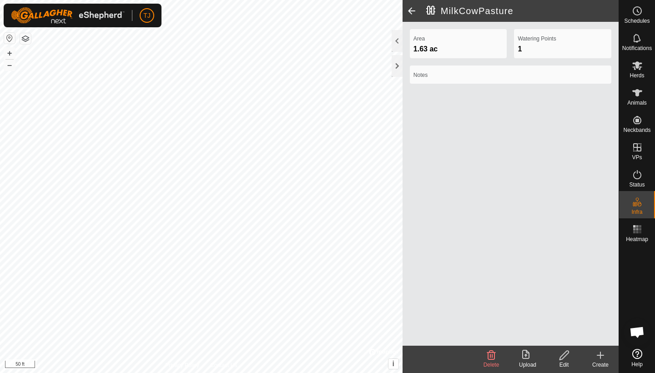
click at [564, 356] on icon at bounding box center [563, 355] width 9 height 9
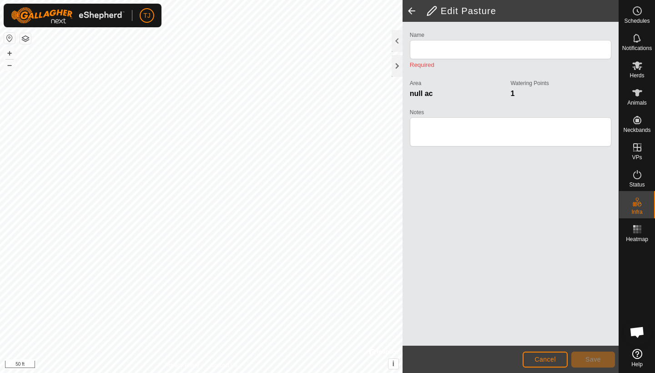
type input "MilkCowPasture"
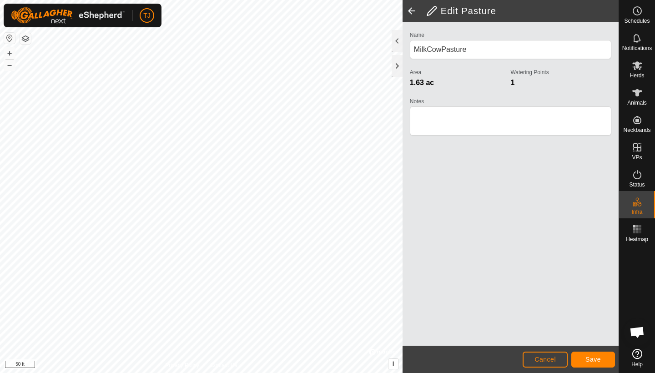
click at [588, 358] on span "Save" at bounding box center [592, 359] width 15 height 7
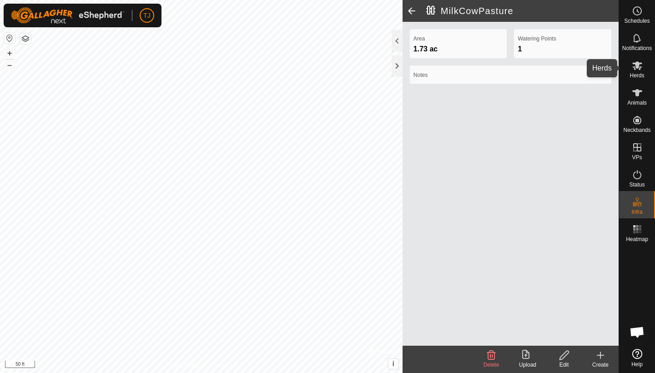
click at [637, 68] on icon at bounding box center [637, 65] width 10 height 9
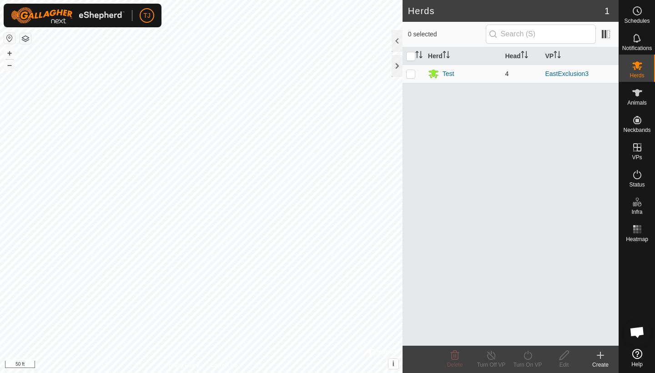
click at [411, 74] on p-checkbox at bounding box center [410, 73] width 9 height 7
checkbox input "true"
click at [451, 72] on div "Test" at bounding box center [448, 74] width 12 height 10
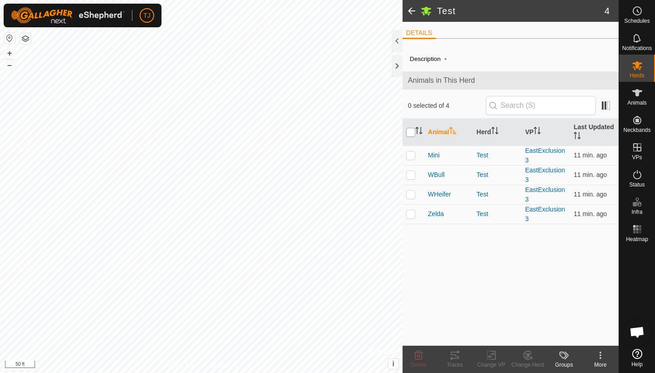
click at [412, 134] on input "checkbox" at bounding box center [410, 132] width 9 height 9
checkbox input "true"
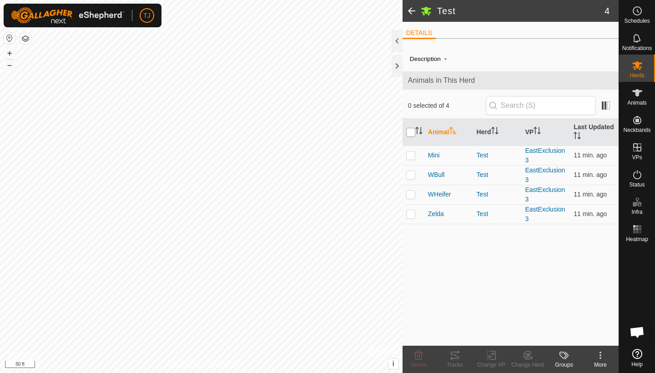
checkbox input "true"
click at [455, 356] on icon at bounding box center [455, 354] width 8 height 7
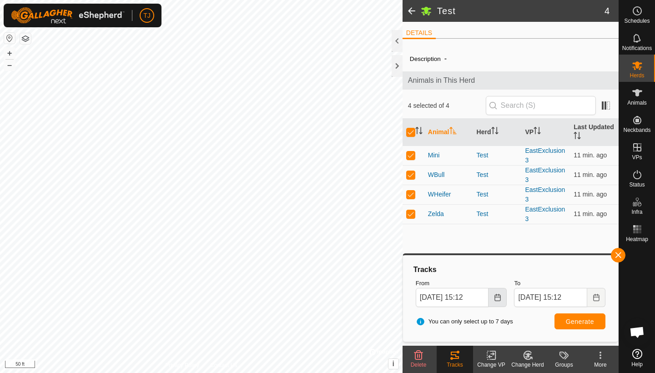
click at [499, 296] on icon "Choose Date" at bounding box center [497, 297] width 7 height 7
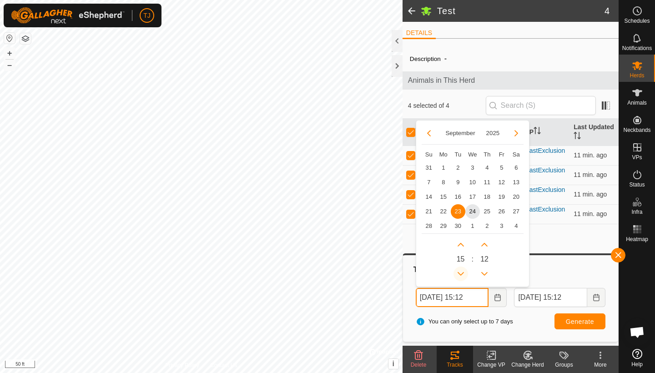
click at [460, 273] on icon "Previous Hour" at bounding box center [460, 273] width 7 height 7
click at [460, 273] on button "Previous Hour" at bounding box center [460, 273] width 15 height 15
click at [460, 273] on icon "Previous Hour" at bounding box center [460, 273] width 7 height 7
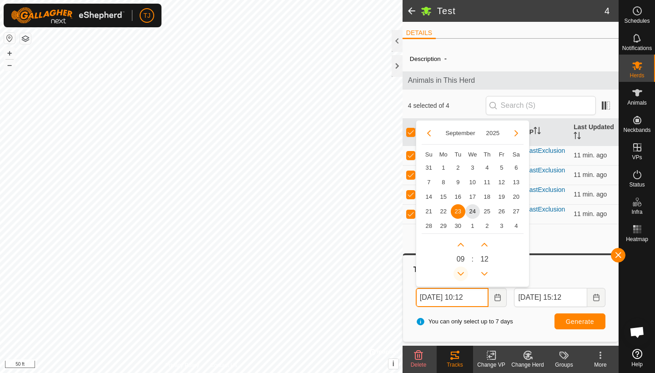
click at [460, 273] on icon "Previous Hour" at bounding box center [460, 273] width 7 height 7
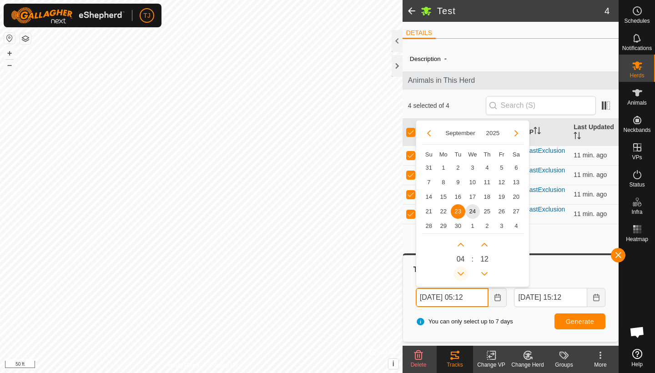
click at [460, 273] on icon "Previous Hour" at bounding box center [460, 273] width 7 height 7
click at [472, 213] on span "24" at bounding box center [472, 211] width 15 height 15
type input "[DATE] 03:12"
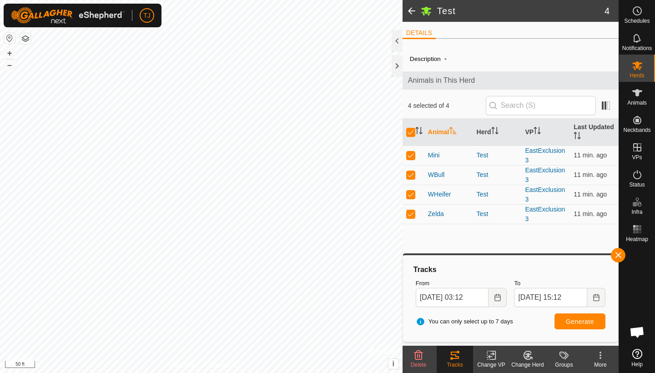
click at [572, 320] on span "Generate" at bounding box center [580, 321] width 28 height 7
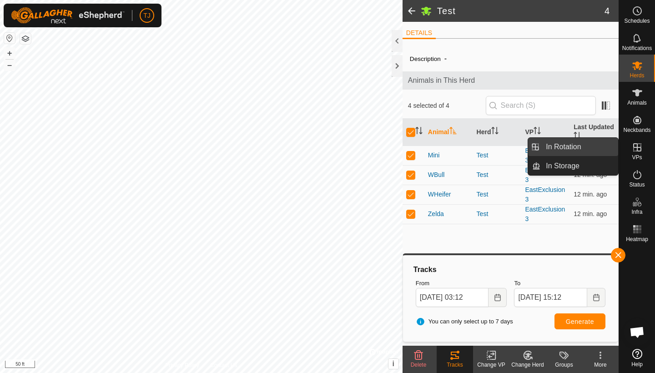
click at [570, 146] on link "In Rotation" at bounding box center [579, 147] width 78 height 18
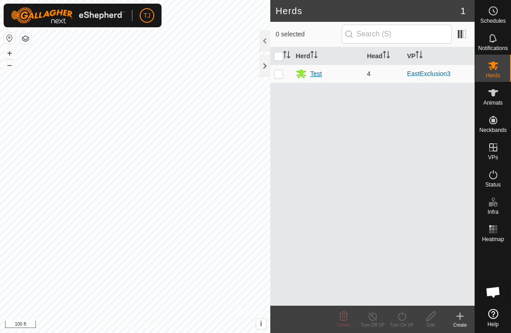
click at [316, 72] on div "Test" at bounding box center [316, 74] width 12 height 10
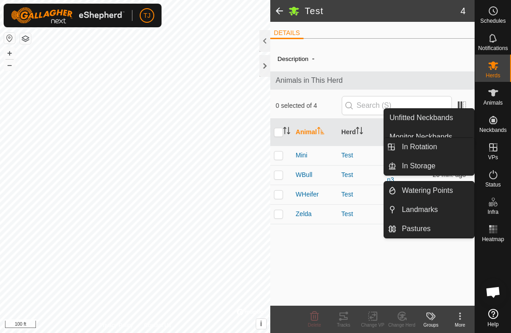
click at [492, 206] on icon at bounding box center [492, 201] width 11 height 11
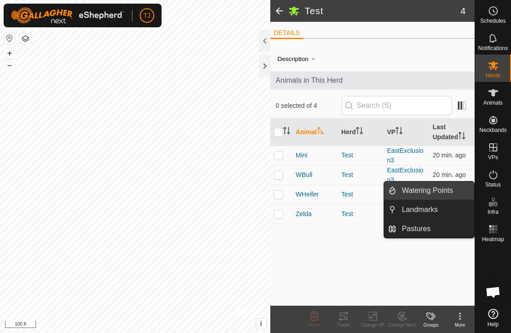
click at [436, 191] on link "Watering Points" at bounding box center [435, 190] width 78 height 18
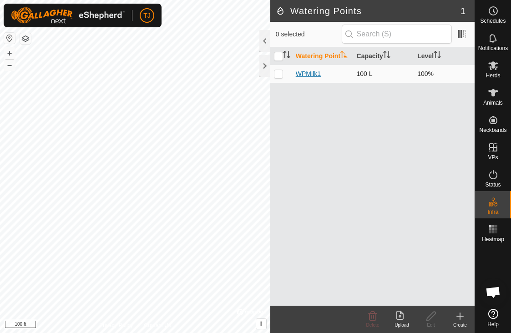
click at [304, 77] on link "WPMilk1" at bounding box center [308, 73] width 25 height 7
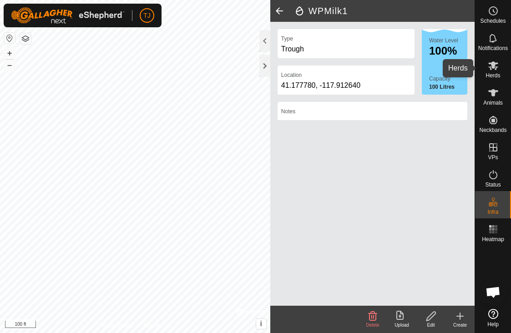
click at [493, 73] on span "Herds" at bounding box center [492, 75] width 15 height 5
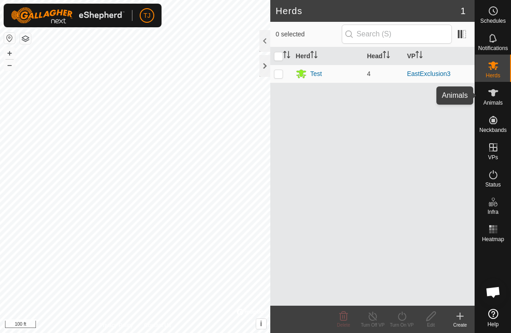
click at [495, 98] on es-animals-svg-icon at bounding box center [493, 92] width 16 height 15
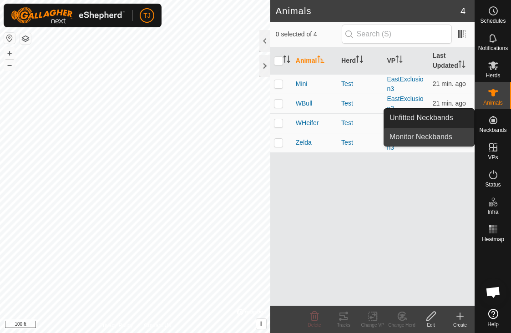
click at [448, 136] on link "Monitor Neckbands" at bounding box center [429, 137] width 90 height 18
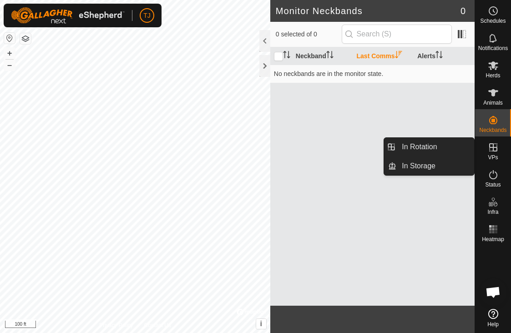
click at [496, 150] on icon at bounding box center [493, 147] width 8 height 8
click at [449, 148] on link "In Rotation" at bounding box center [435, 147] width 78 height 18
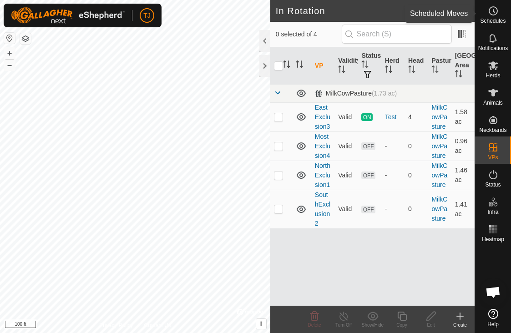
click at [499, 13] on es-schedule-vp-svg-icon at bounding box center [493, 11] width 16 height 15
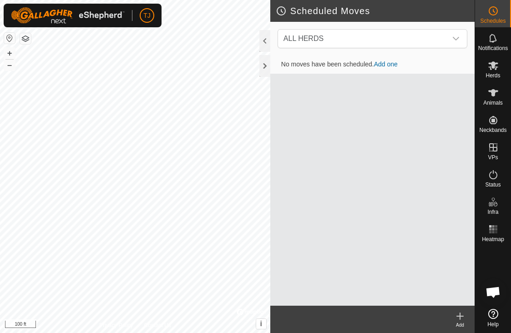
click at [493, 315] on icon at bounding box center [493, 314] width 10 height 10
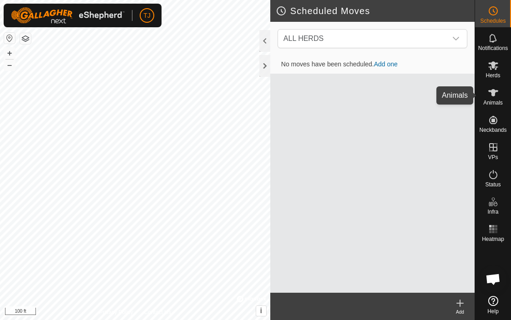
click at [492, 97] on icon at bounding box center [492, 92] width 11 height 11
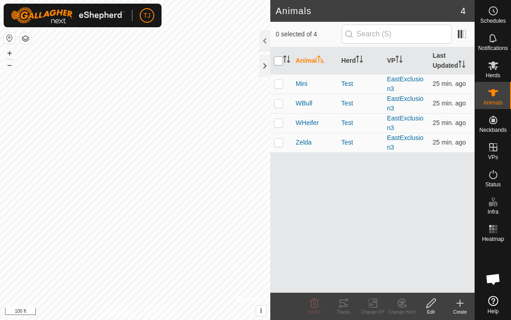
click at [279, 63] on input "checkbox" at bounding box center [278, 60] width 9 height 9
checkbox input "true"
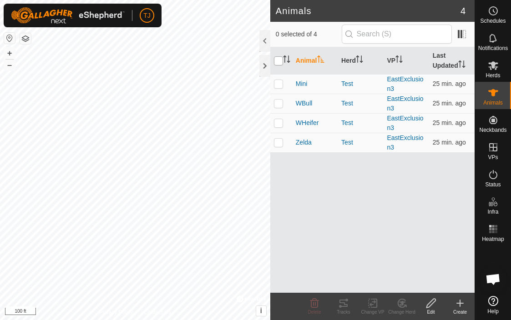
checkbox input "true"
click at [341, 302] on icon at bounding box center [343, 303] width 11 height 11
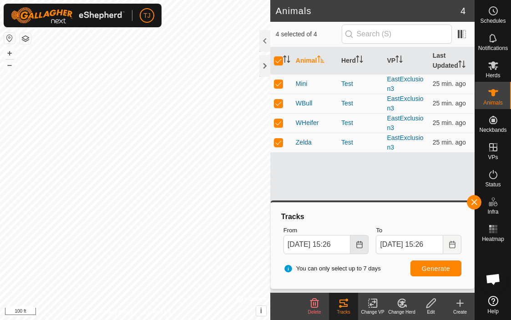
click at [357, 243] on icon "Choose Date" at bounding box center [359, 244] width 6 height 7
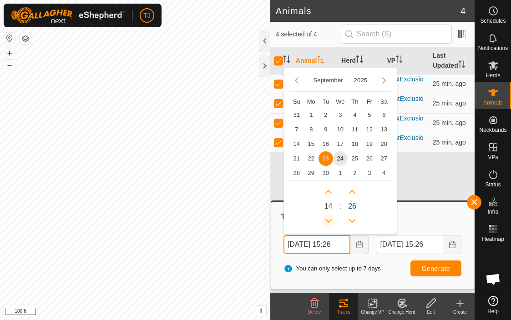
click at [330, 219] on icon "Previous Hour" at bounding box center [328, 220] width 7 height 7
click at [330, 219] on button "Previous Hour" at bounding box center [328, 221] width 15 height 15
click at [330, 219] on icon "Previous Hour" at bounding box center [328, 220] width 7 height 7
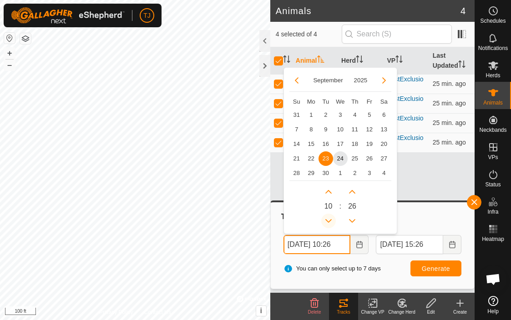
click at [330, 219] on icon "Previous Hour" at bounding box center [328, 220] width 7 height 7
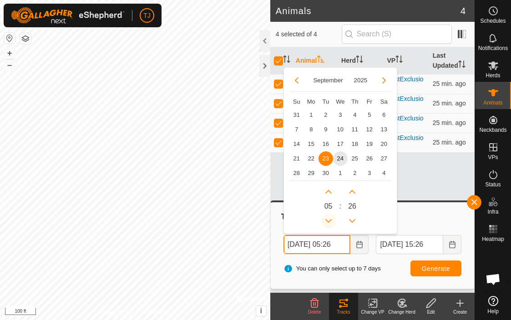
click at [330, 219] on icon "Previous Hour" at bounding box center [328, 220] width 7 height 7
click at [330, 219] on button "Previous Hour" at bounding box center [328, 221] width 15 height 15
click at [330, 219] on icon "Previous Hour" at bounding box center [328, 220] width 7 height 7
click at [340, 160] on span "24" at bounding box center [340, 158] width 15 height 15
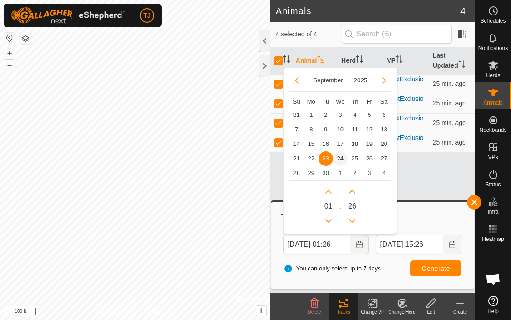
type input "[DATE] 01:26"
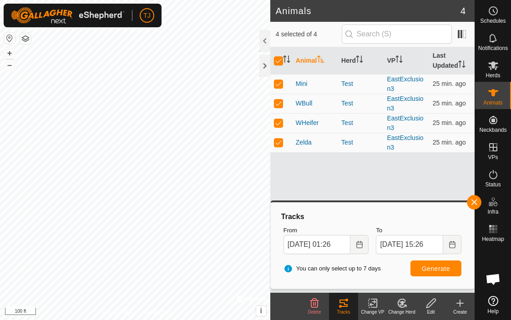
click at [433, 267] on span "Generate" at bounding box center [435, 268] width 28 height 7
click at [276, 143] on p-checkbox at bounding box center [278, 142] width 9 height 7
checkbox input "false"
click at [280, 122] on p-checkbox at bounding box center [278, 122] width 9 height 7
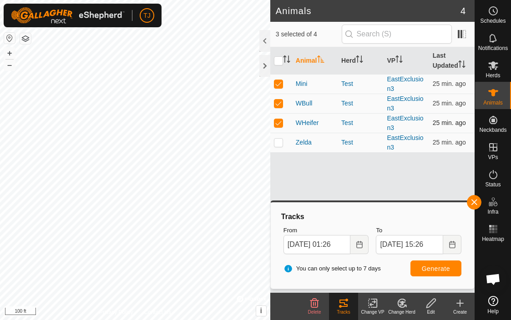
checkbox input "false"
click at [280, 102] on p-checkbox at bounding box center [278, 103] width 9 height 7
checkbox input "false"
click at [434, 267] on span "Generate" at bounding box center [435, 268] width 28 height 7
